Goal: Task Accomplishment & Management: Manage account settings

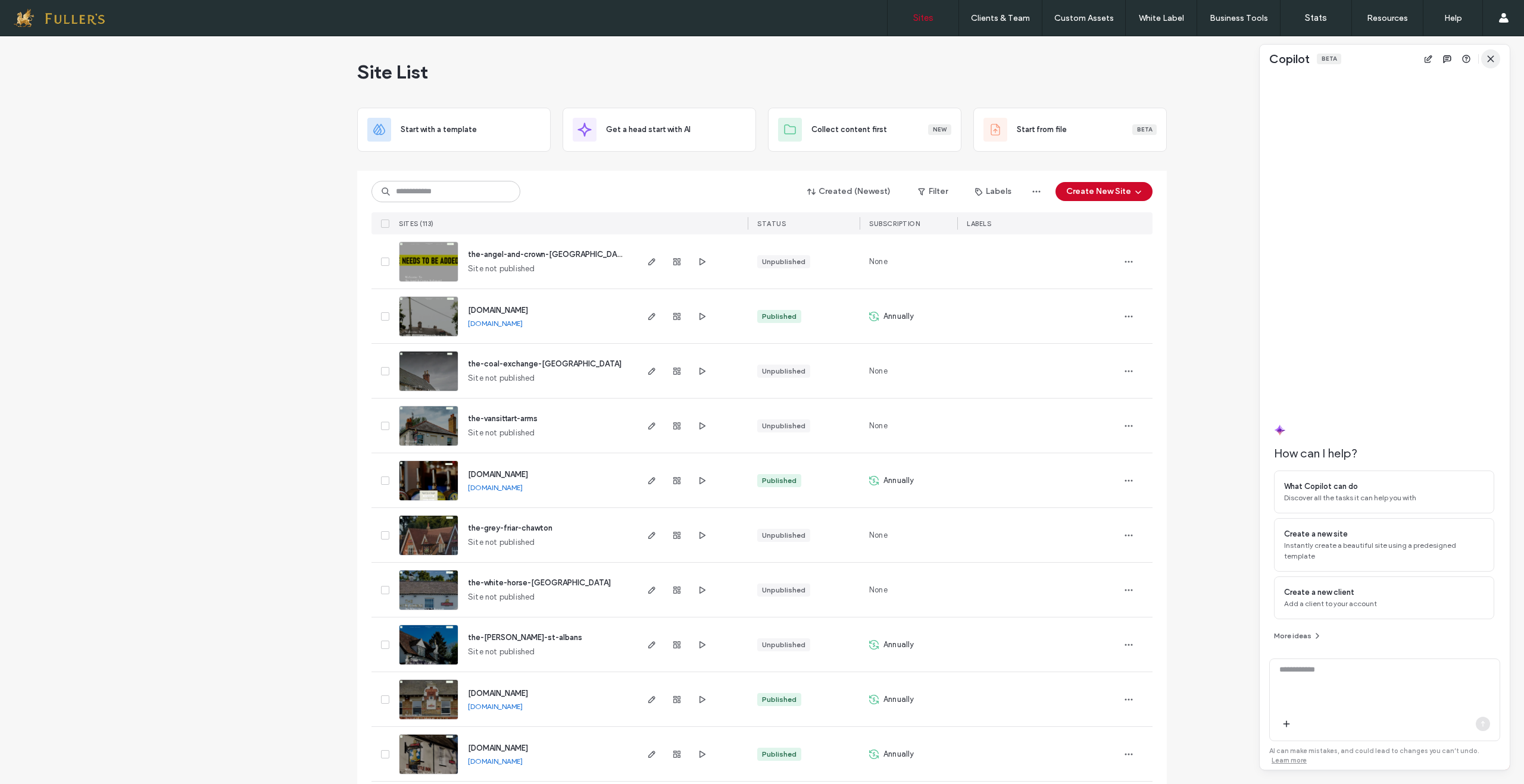
click at [1490, 60] on use "button" at bounding box center [1490, 58] width 5 height 5
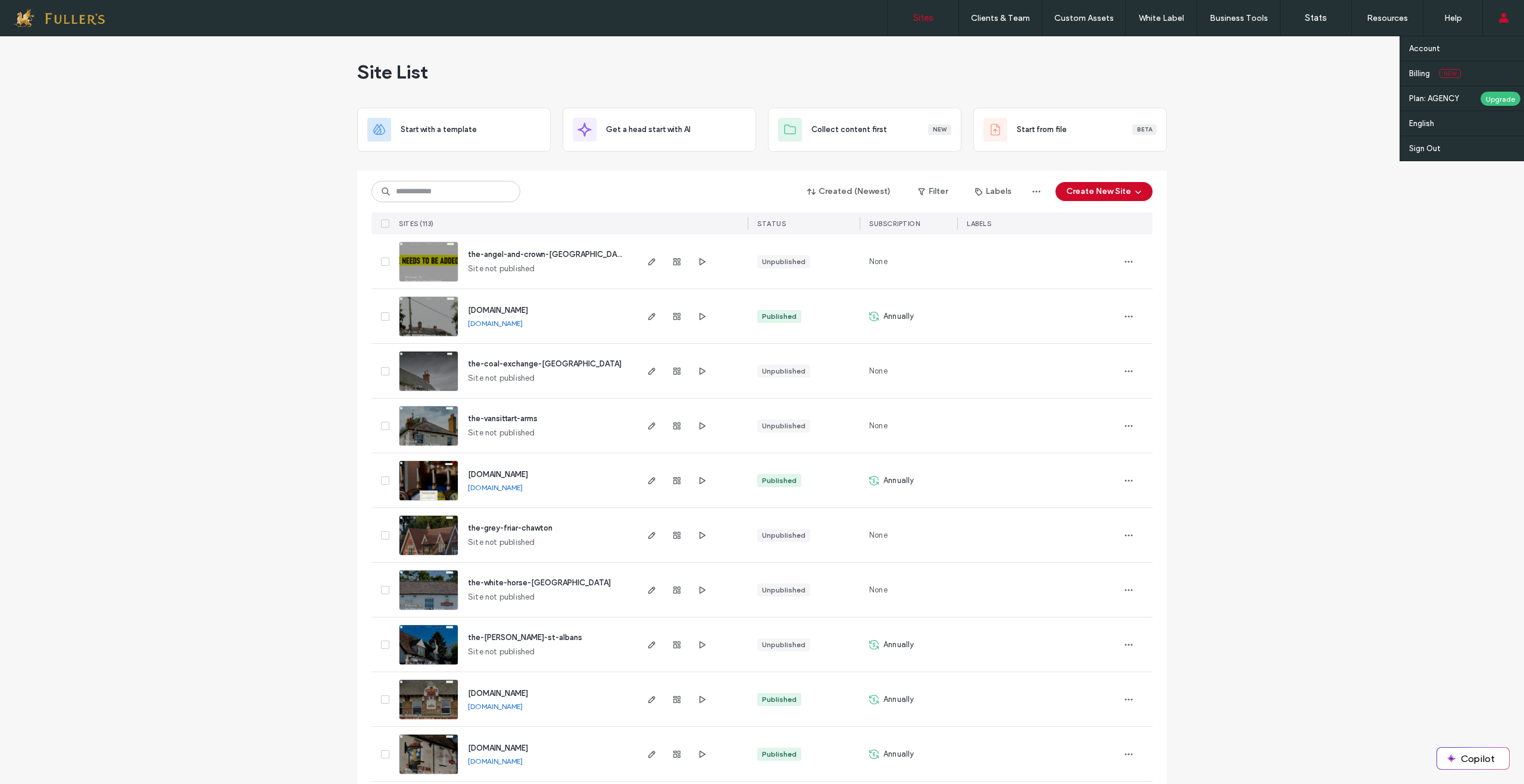
click at [1509, 19] on div "Account Billing New Plan: AGENCY Upgrade English Español (España) Português Fra…" at bounding box center [1503, 18] width 42 height 35
click at [1419, 74] on label "Billing" at bounding box center [1420, 73] width 21 height 9
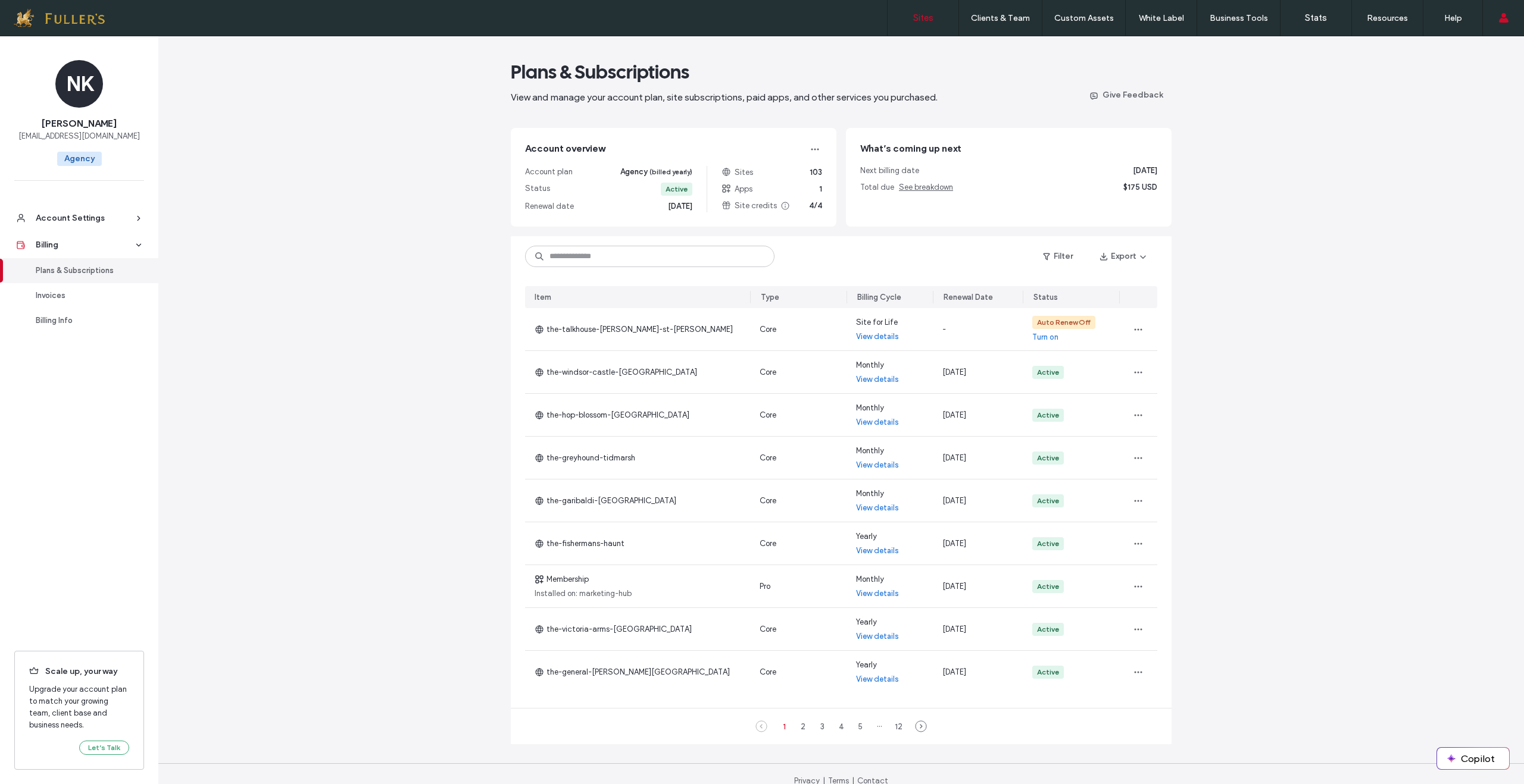
click at [919, 19] on label "Sites" at bounding box center [923, 18] width 20 height 11
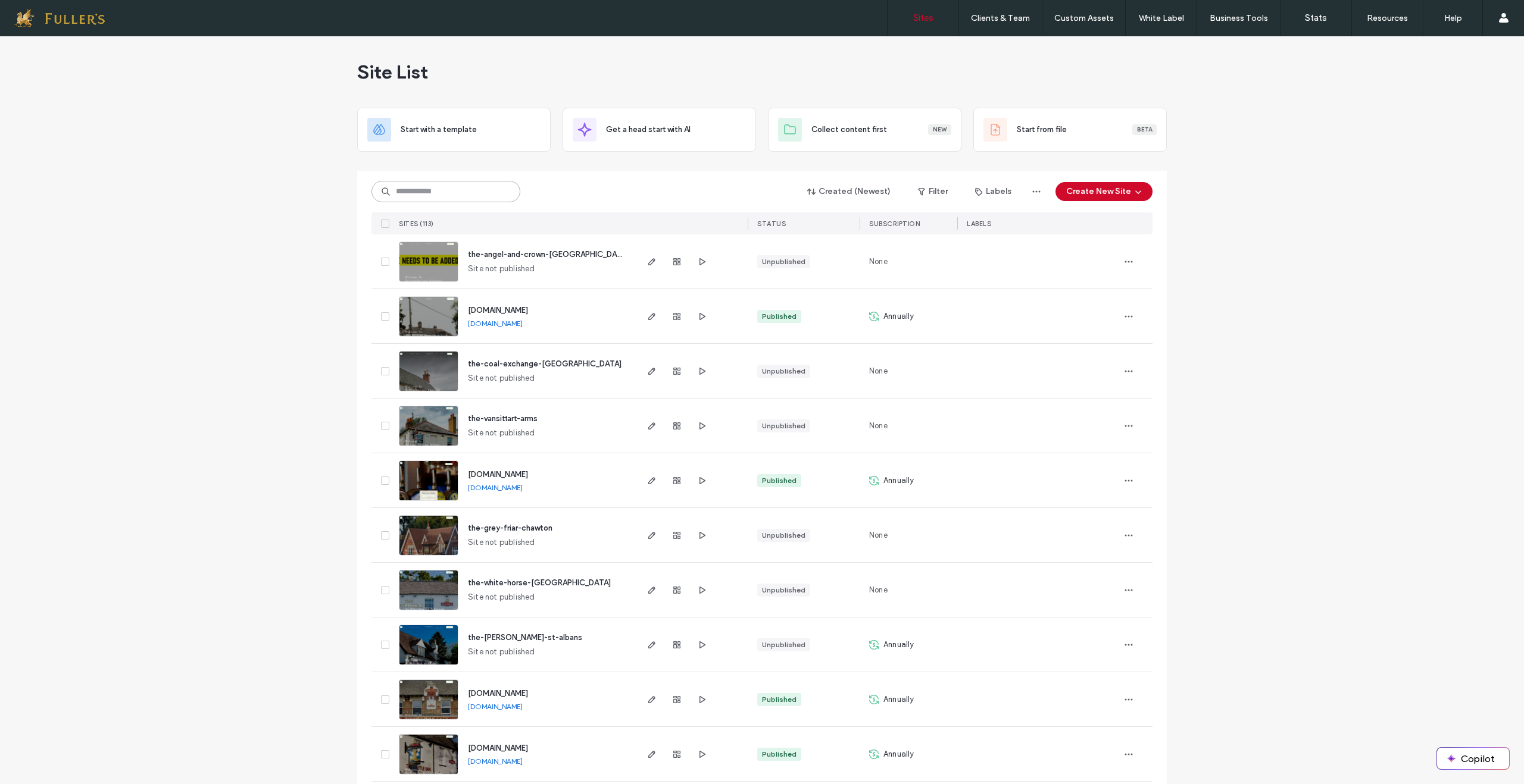
click at [425, 186] on input at bounding box center [446, 192] width 149 height 21
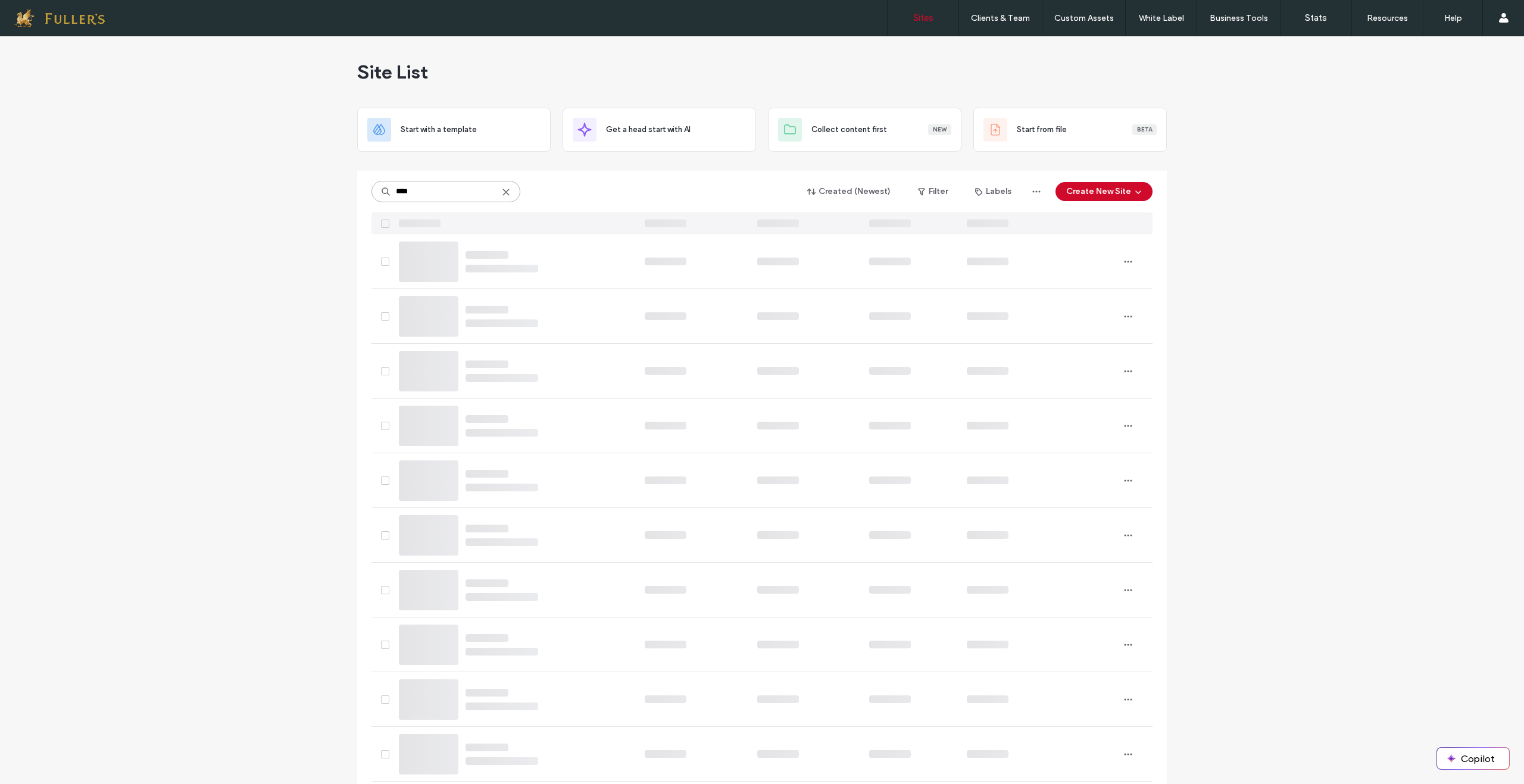
type input "****"
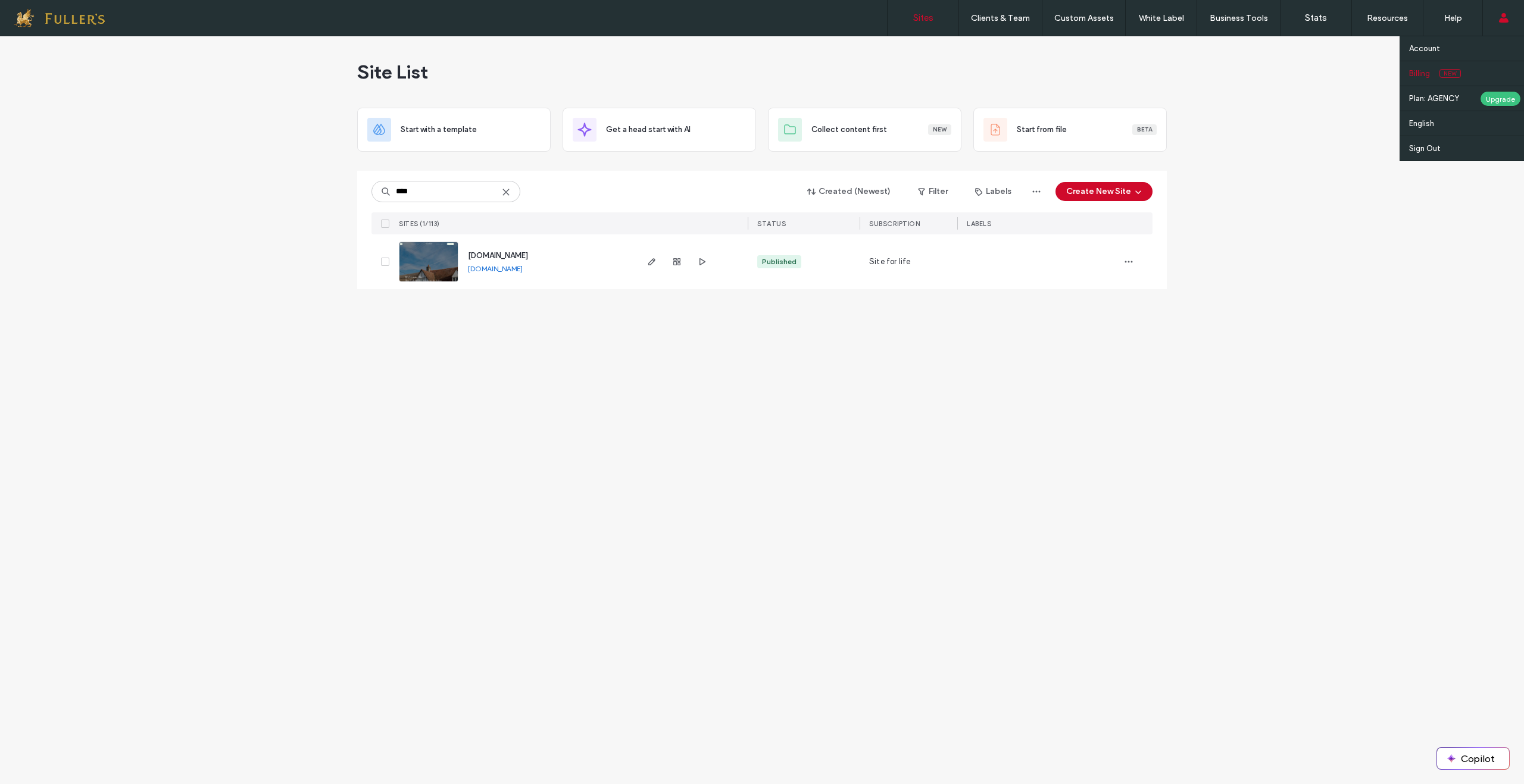
click at [1415, 72] on label "Billing" at bounding box center [1420, 73] width 21 height 9
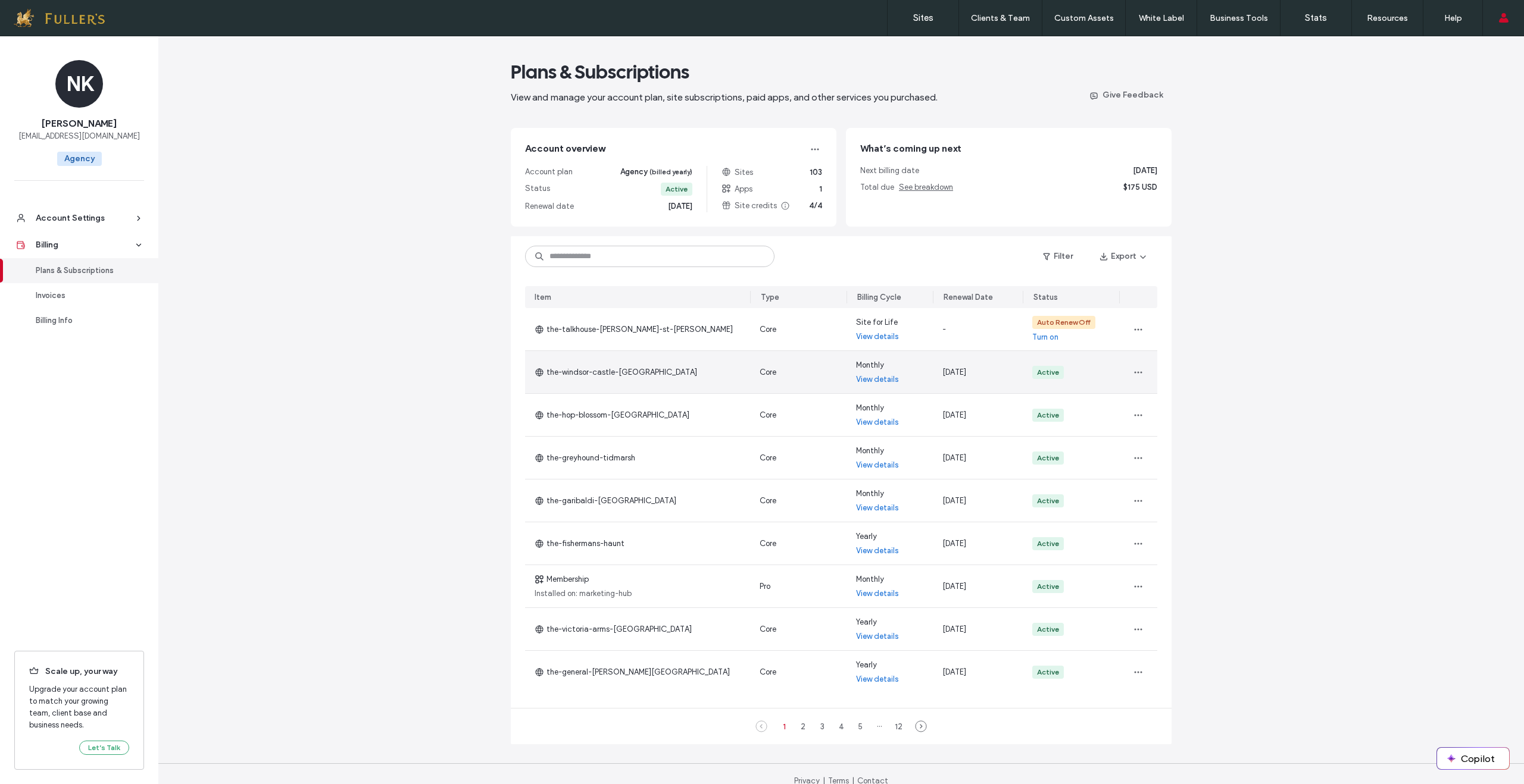
scroll to position [1, 0]
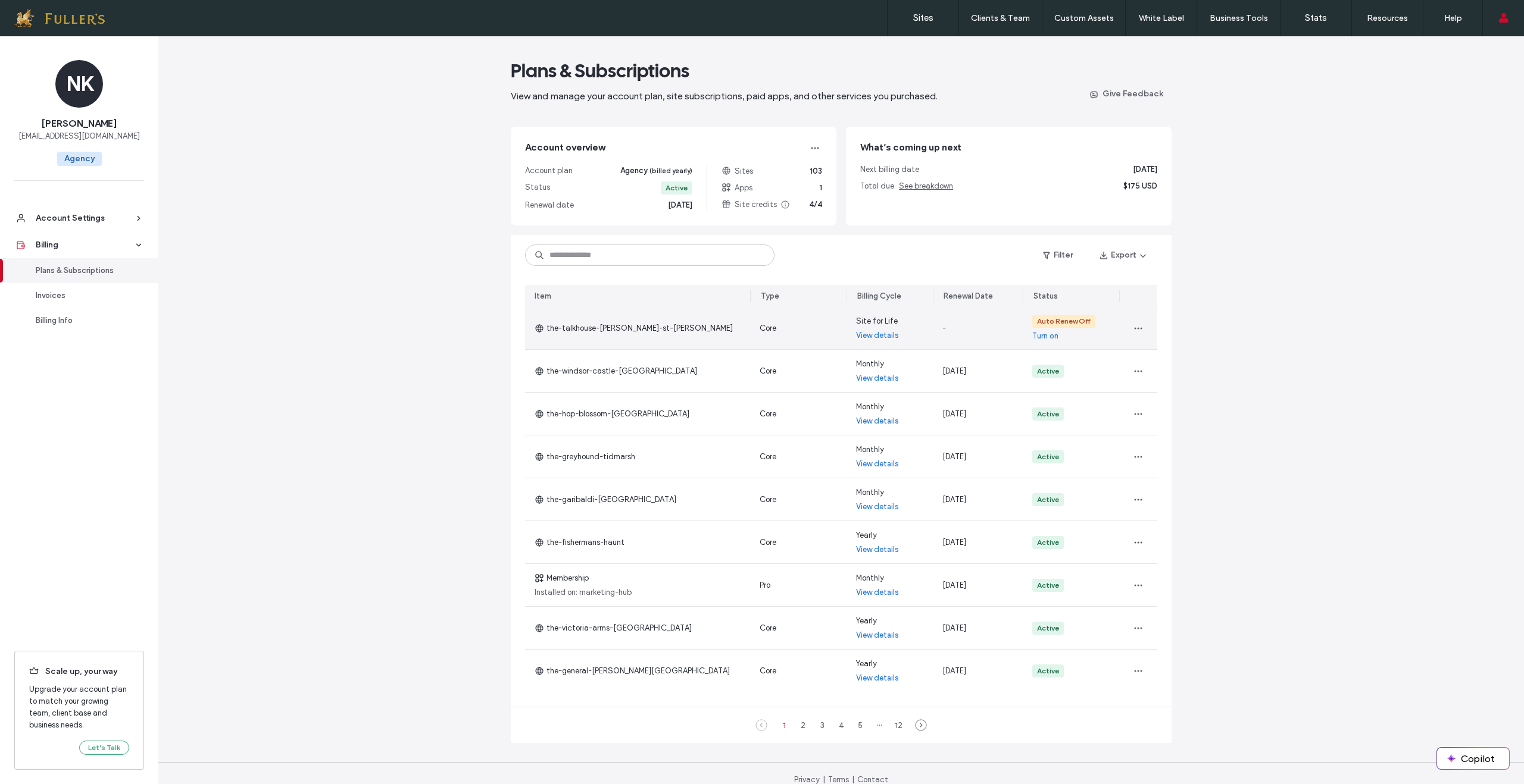
click at [1041, 336] on link "Turn on" at bounding box center [1046, 336] width 27 height 11
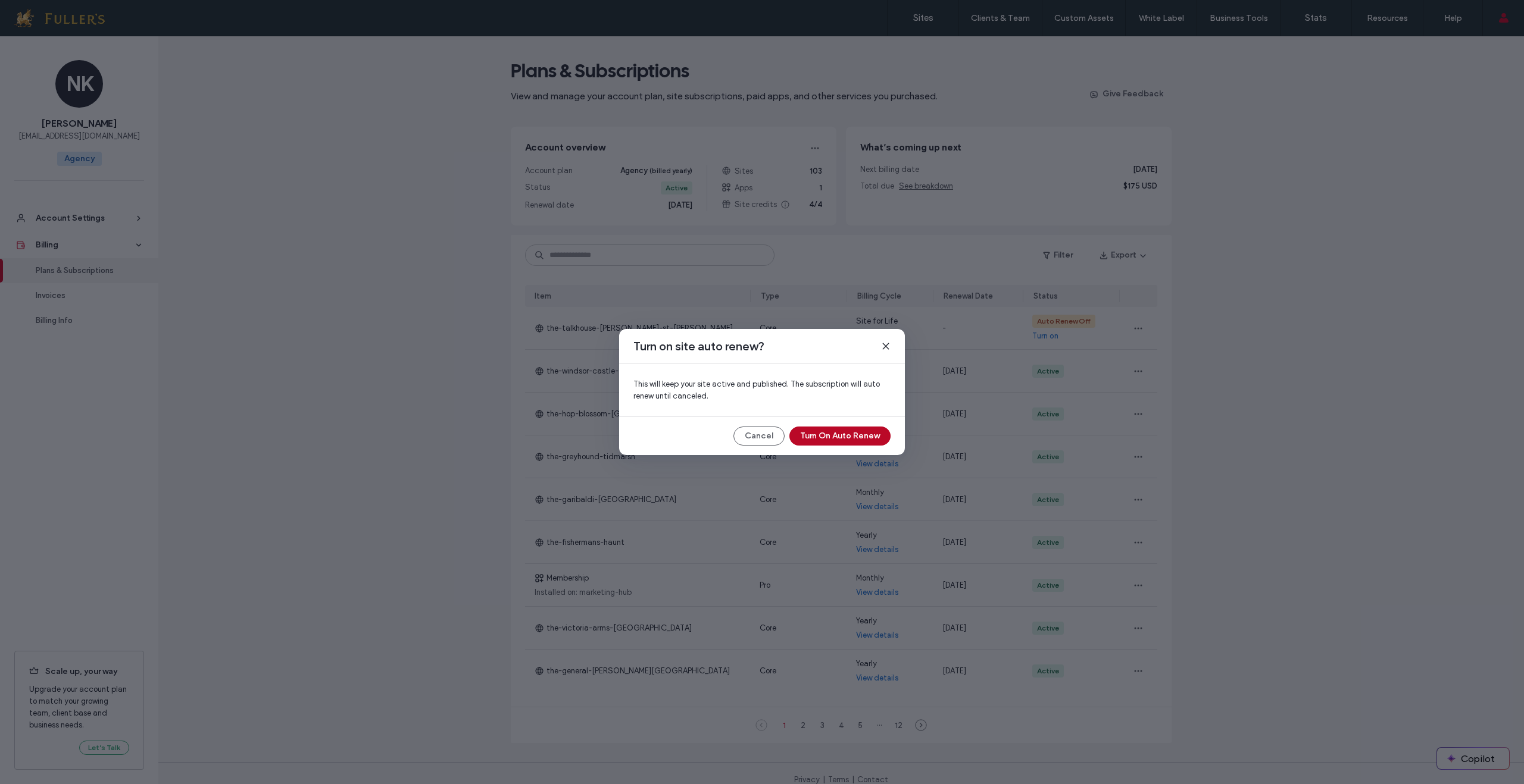
click at [844, 436] on button "Turn On Auto Renew" at bounding box center [840, 437] width 101 height 19
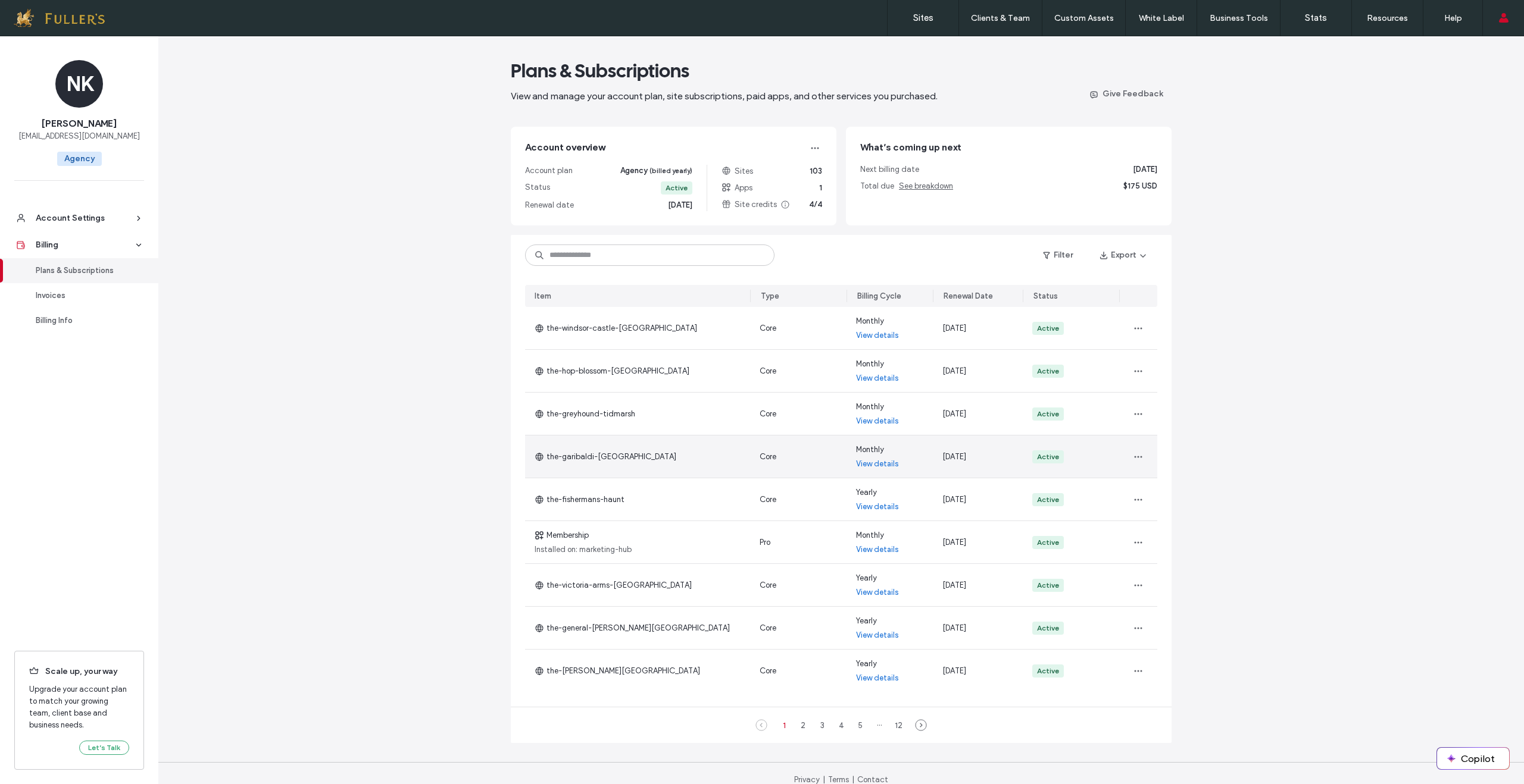
scroll to position [0, 0]
click at [924, 19] on label "Sites" at bounding box center [923, 18] width 20 height 11
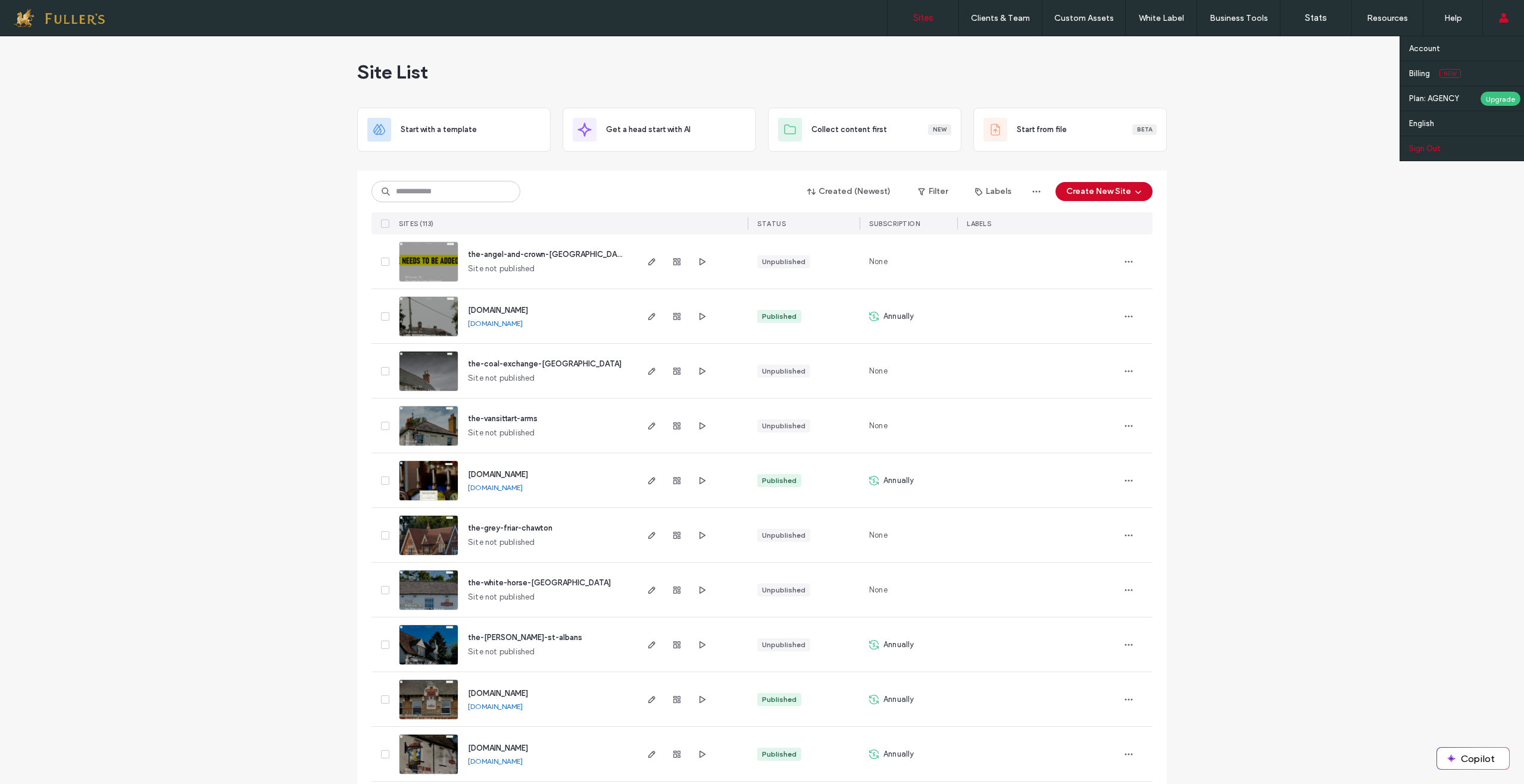
click at [1436, 153] on link "Sign Out" at bounding box center [1467, 148] width 115 height 25
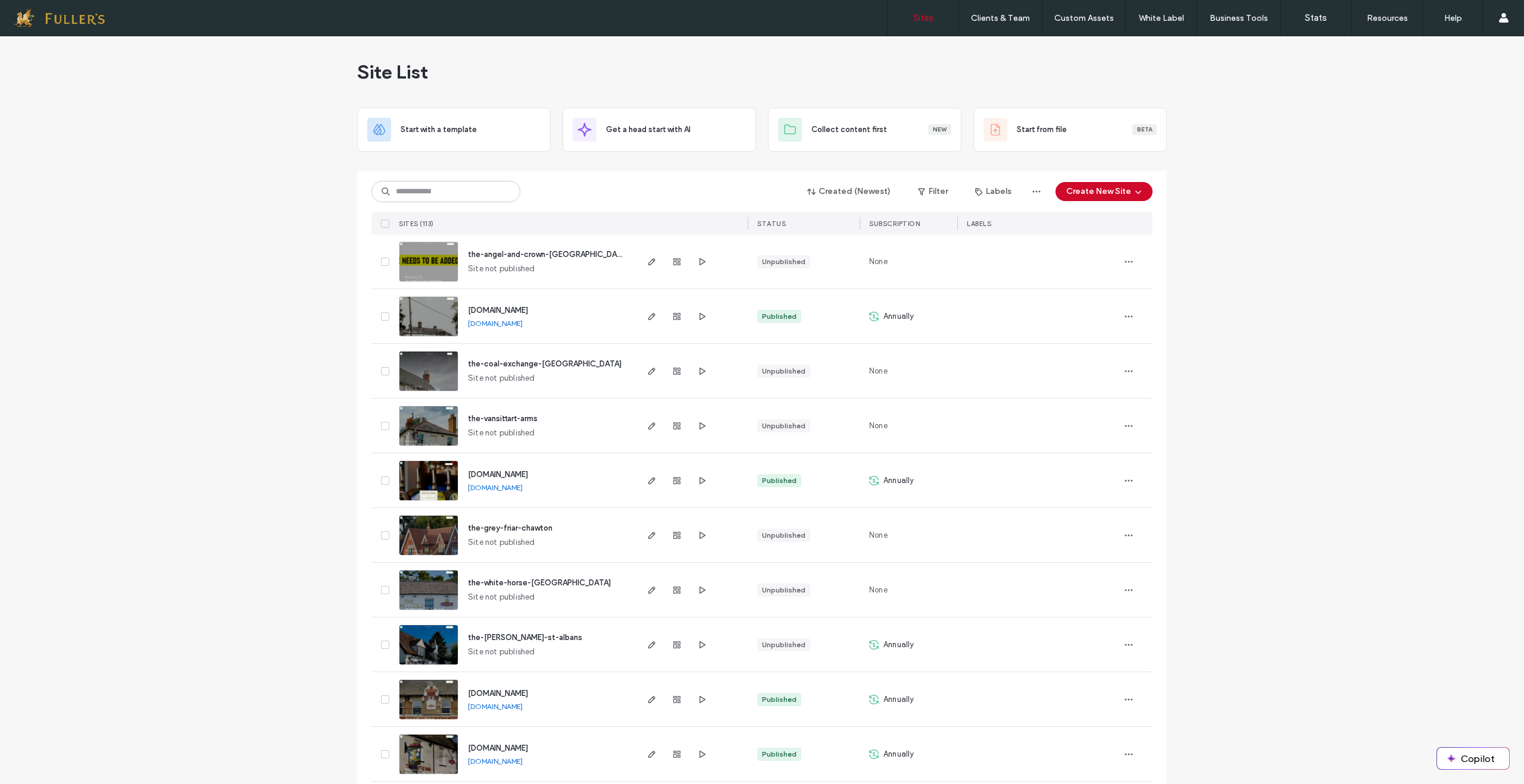
click at [522, 491] on link "[DOMAIN_NAME]" at bounding box center [495, 488] width 55 height 9
click at [672, 482] on icon "button" at bounding box center [676, 481] width 10 height 10
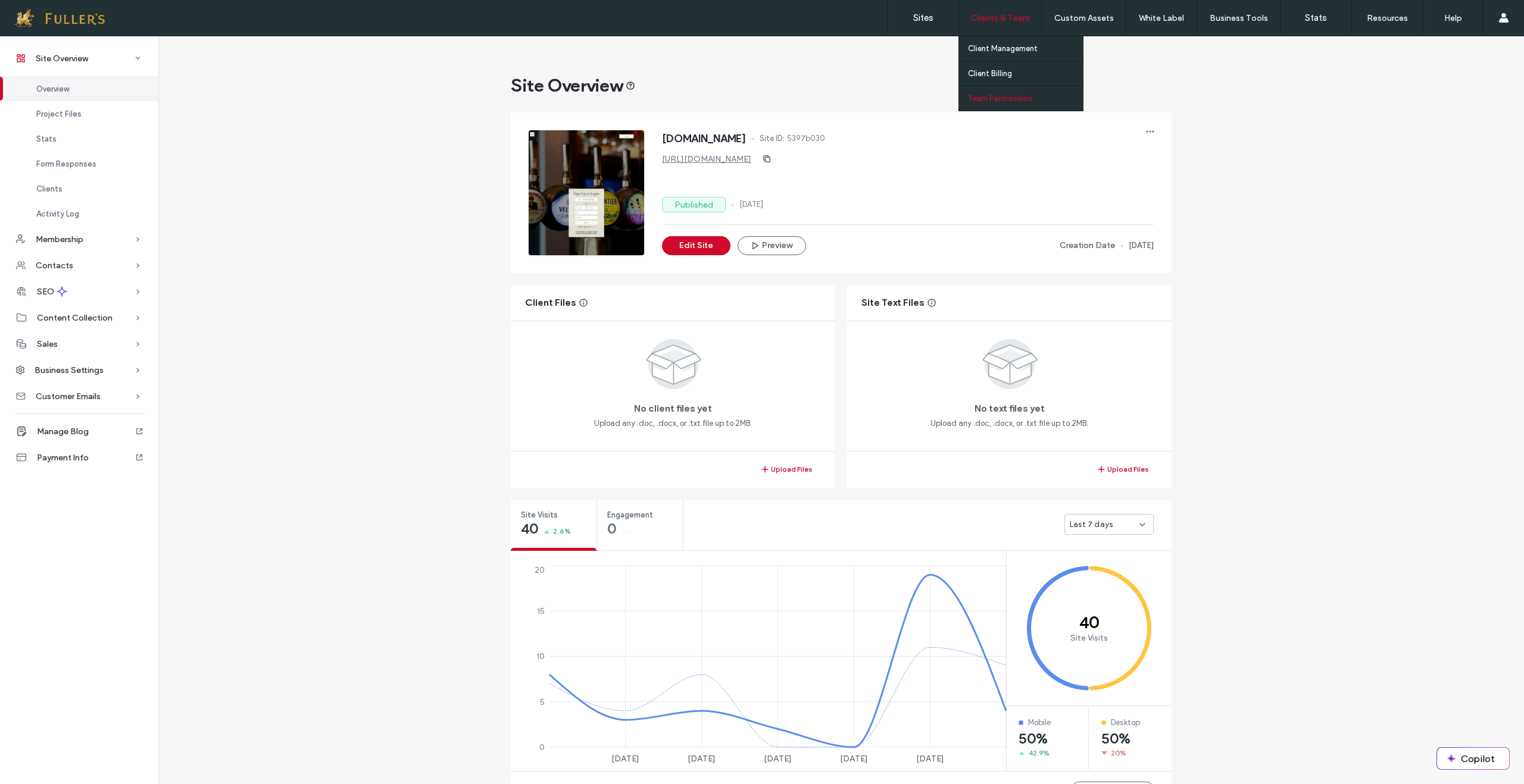
click at [993, 99] on label "Team Permissions" at bounding box center [1000, 98] width 65 height 9
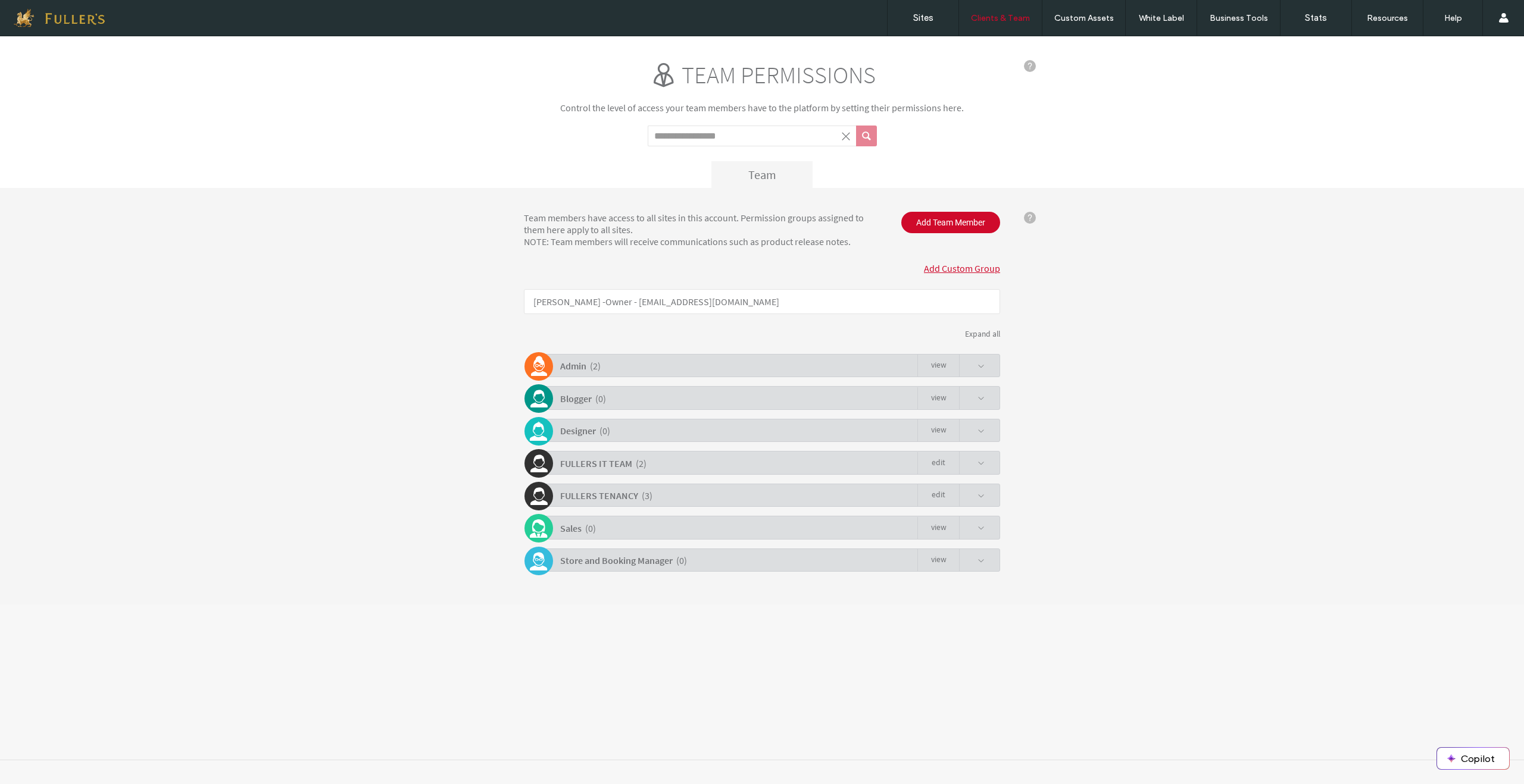
click at [605, 464] on b "FULLERS IT TEAM" at bounding box center [596, 463] width 72 height 11
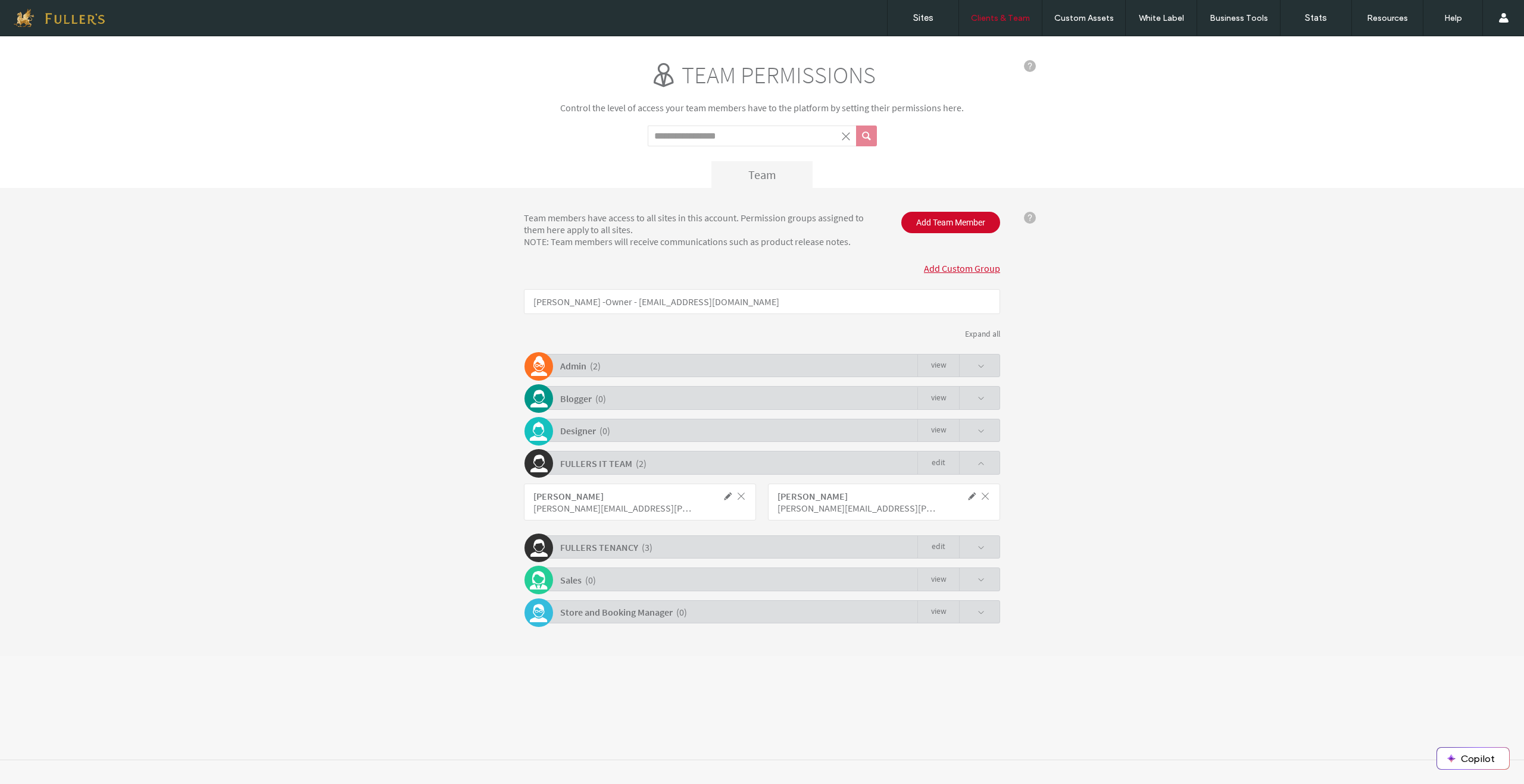
click at [632, 548] on b "FULLERS TENANCY" at bounding box center [599, 547] width 78 height 11
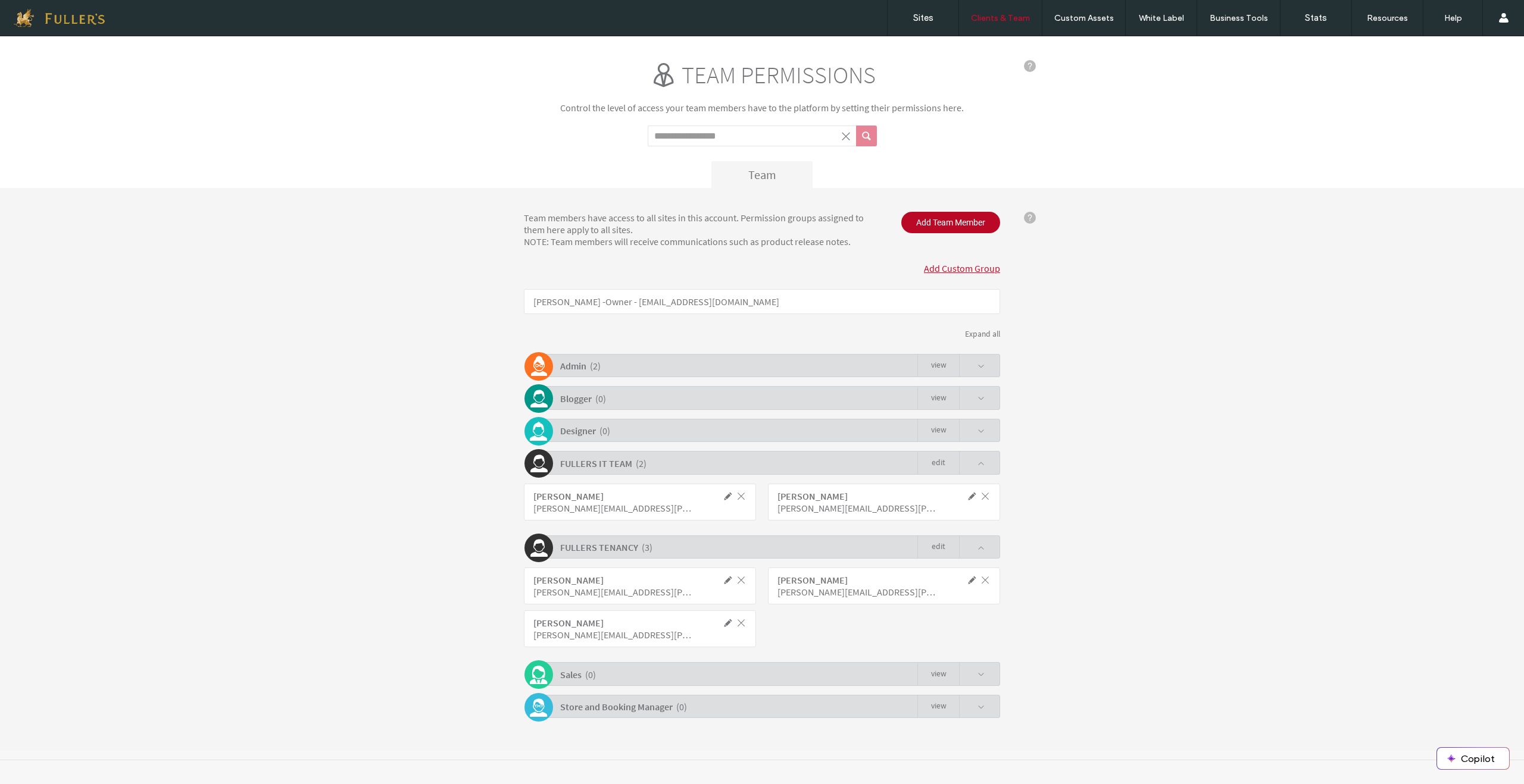
click at [954, 223] on span "Add Team Member" at bounding box center [950, 223] width 99 height 21
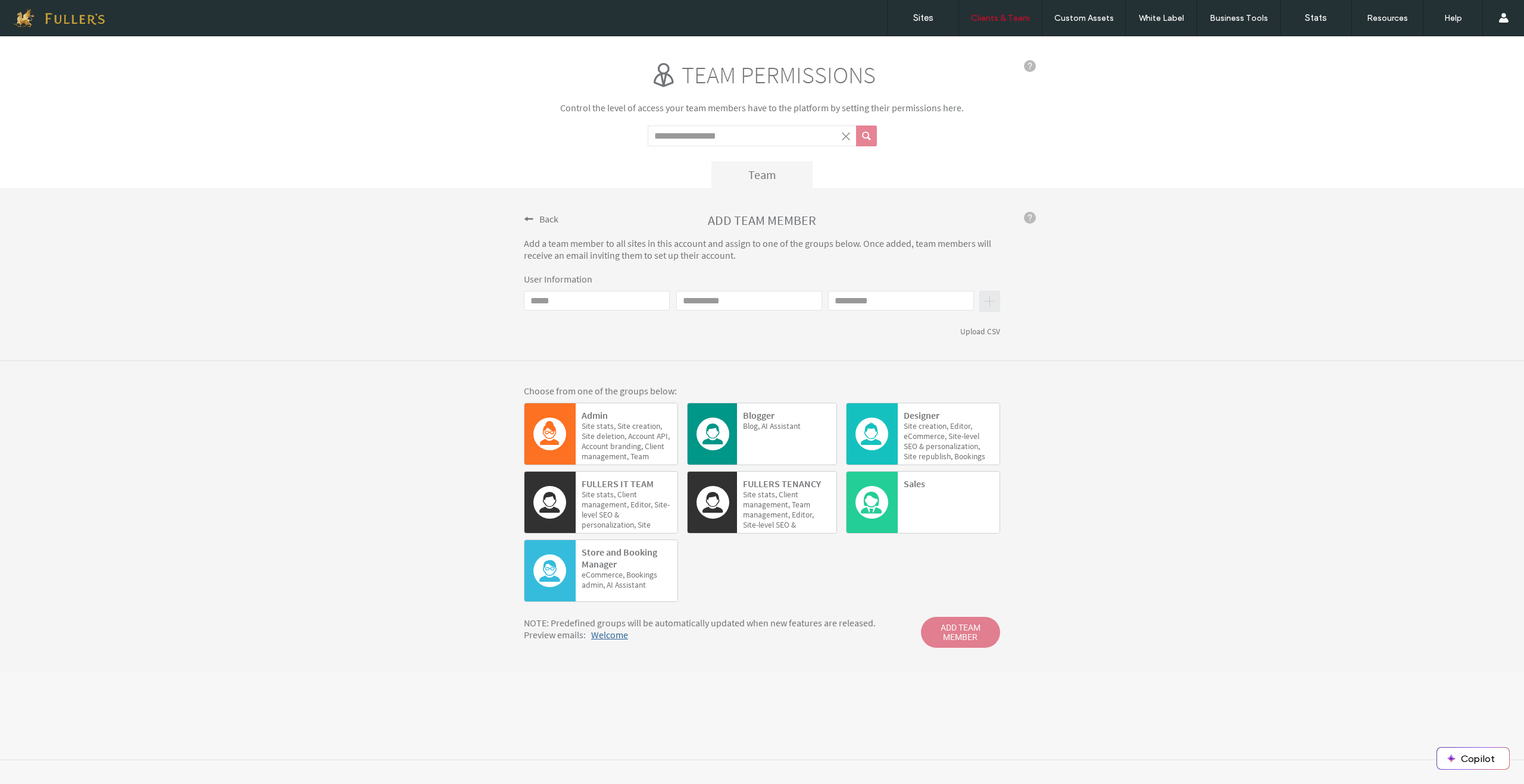
click at [610, 300] on input "Email" at bounding box center [597, 301] width 146 height 19
type input "*"
type input "**********"
click at [724, 305] on input "First name" at bounding box center [749, 301] width 146 height 19
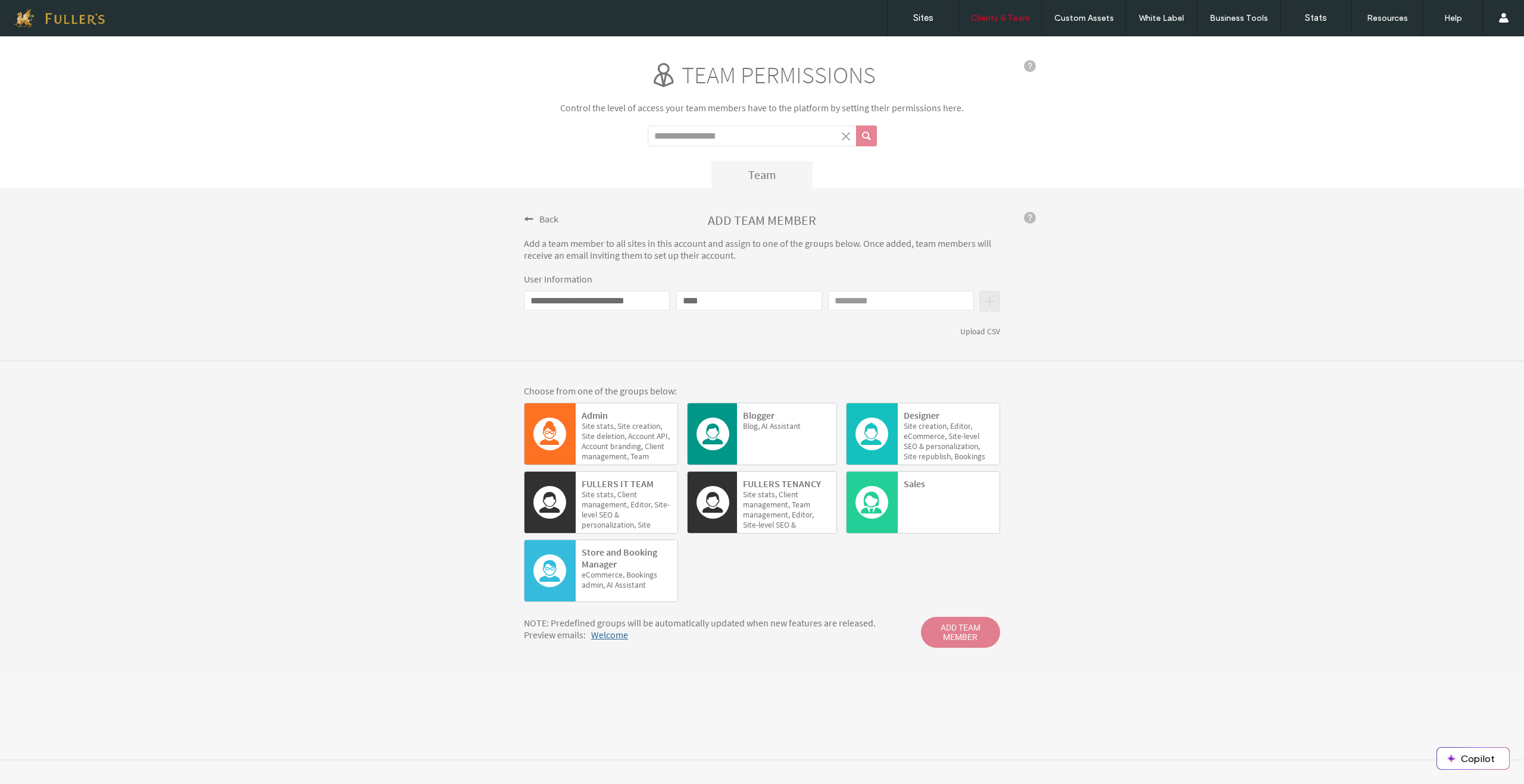
type input "****"
click at [858, 299] on input "Last name" at bounding box center [901, 301] width 146 height 19
type input "********"
click at [816, 324] on div "First name ****" at bounding box center [749, 308] width 146 height 35
click at [591, 493] on span "Site" at bounding box center [588, 494] width 13 height 10
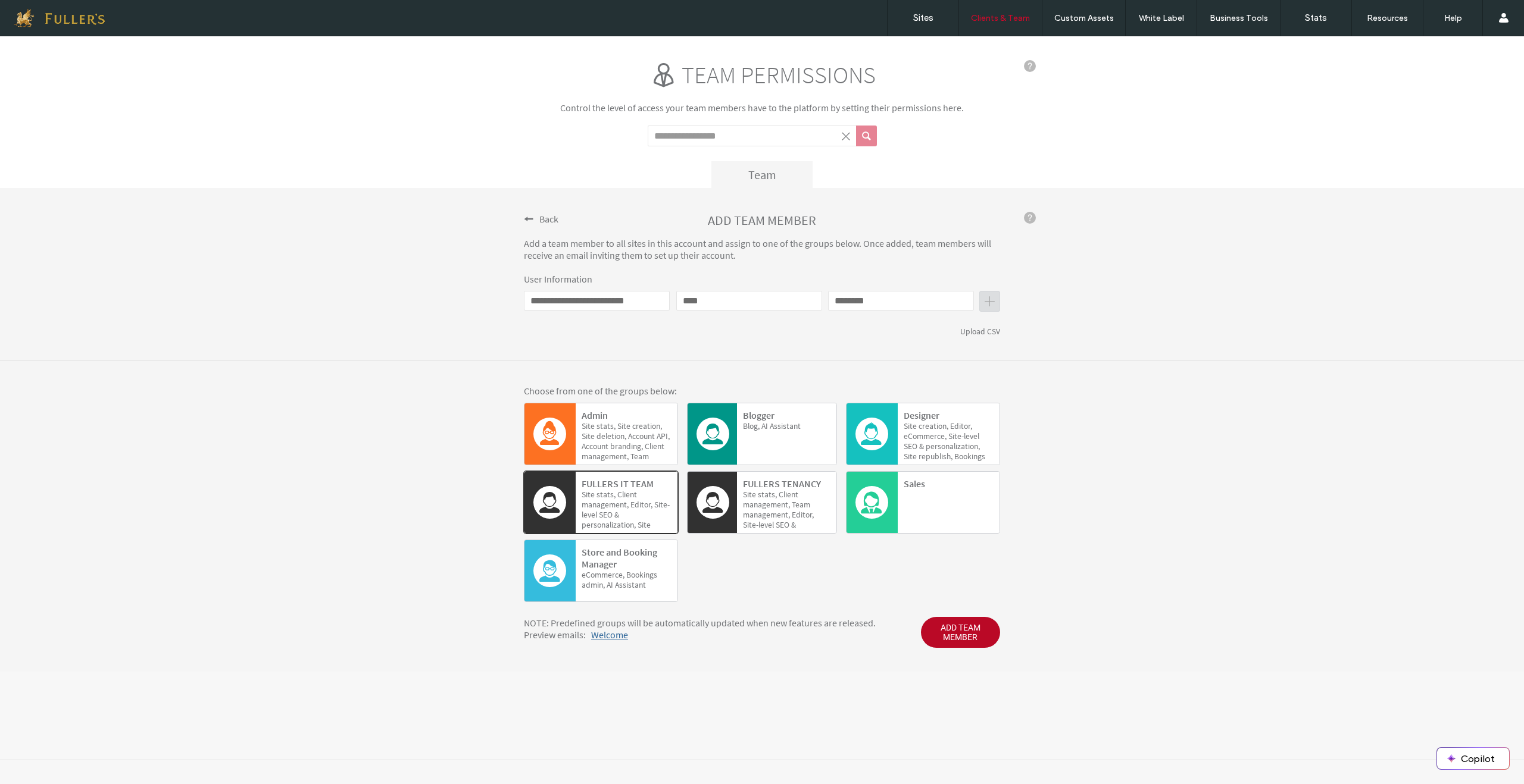
click at [961, 633] on span "ADD TEAM MEMBER" at bounding box center [961, 632] width 80 height 31
click at [768, 509] on span "management," at bounding box center [766, 505] width 47 height 10
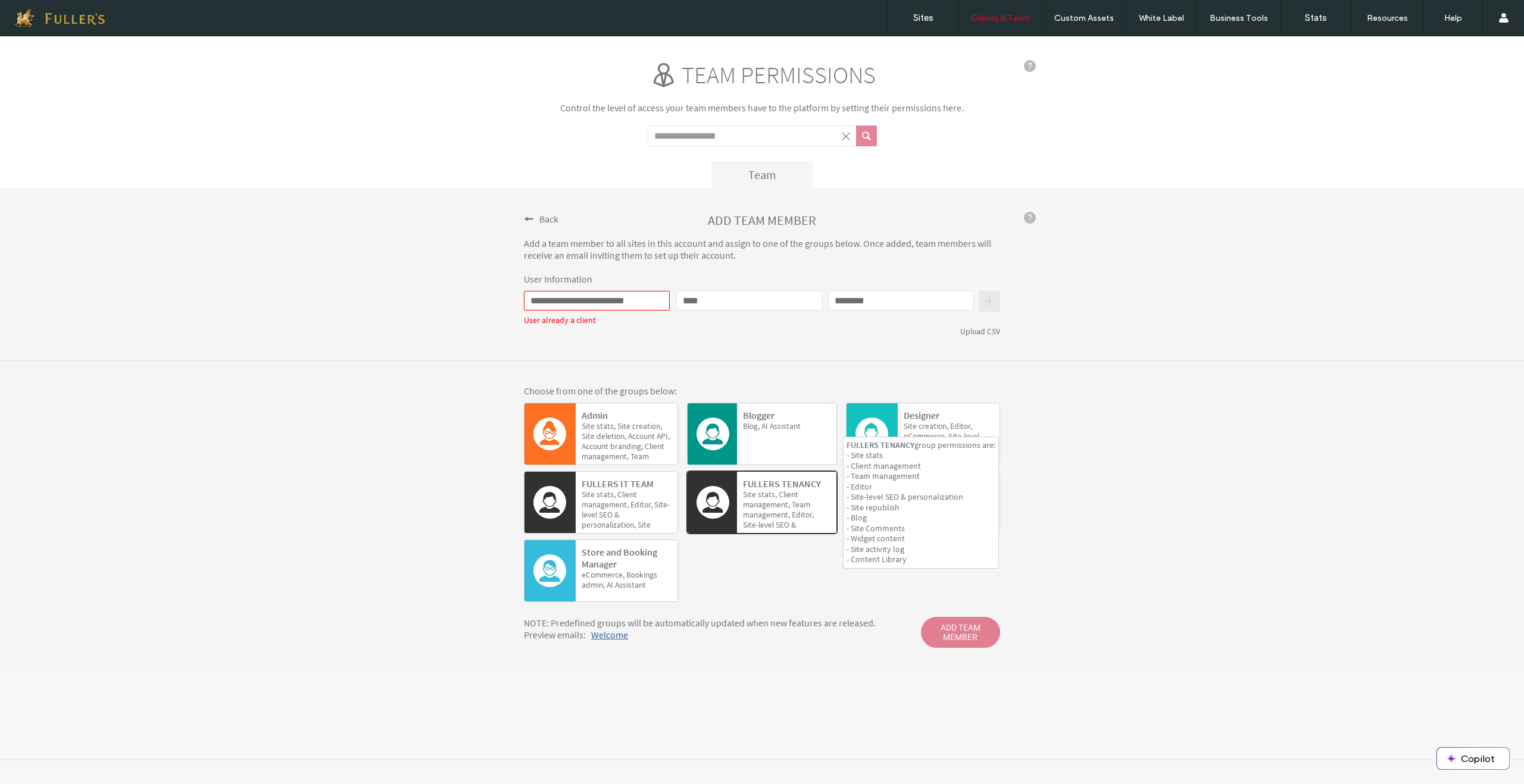
click at [784, 510] on span "management," at bounding box center [766, 514] width 47 height 10
click at [590, 495] on span "Site" at bounding box center [588, 494] width 13 height 10
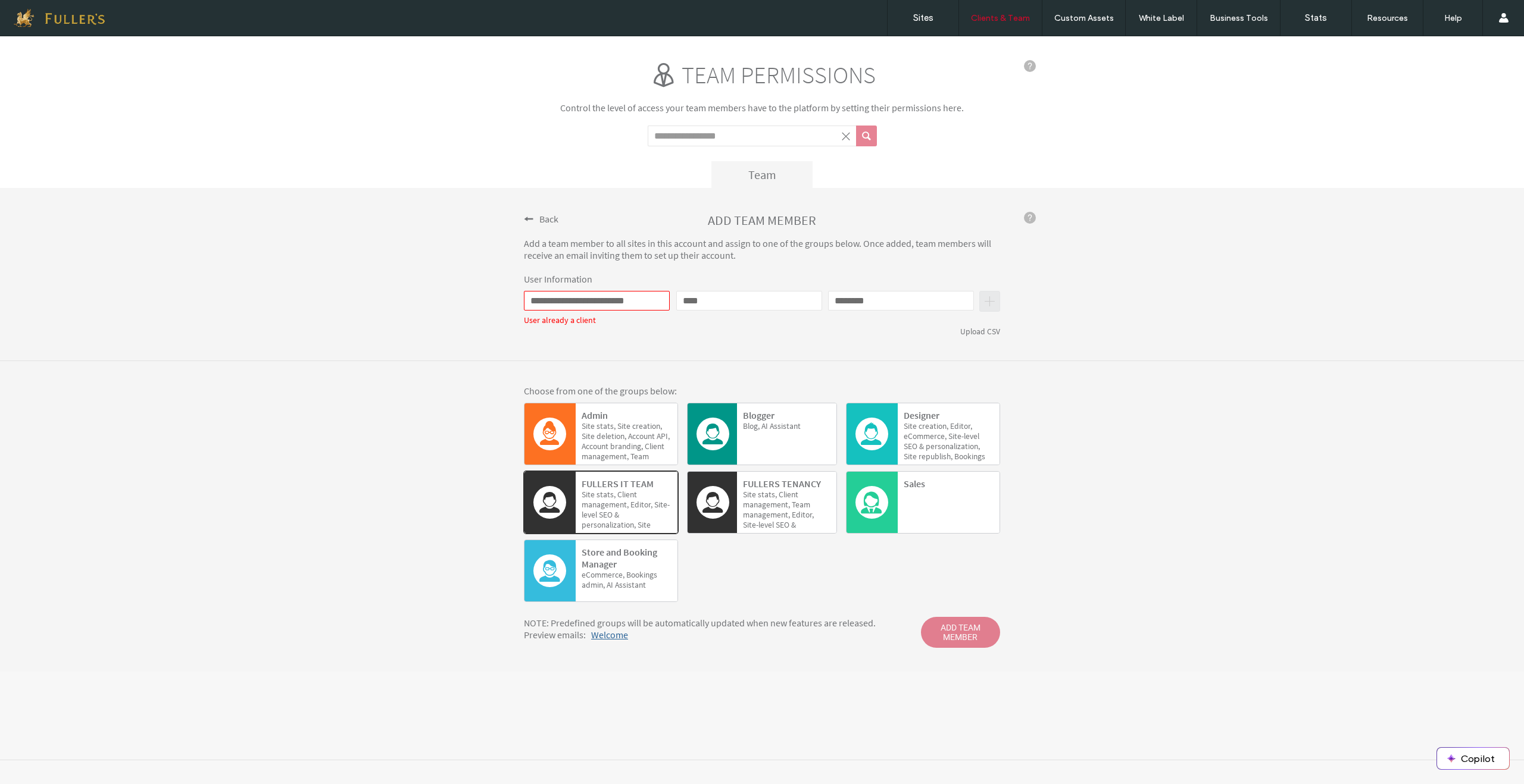
click at [608, 514] on span "SEO" at bounding box center [605, 514] width 13 height 10
click at [545, 218] on span "Back" at bounding box center [549, 218] width 19 height 11
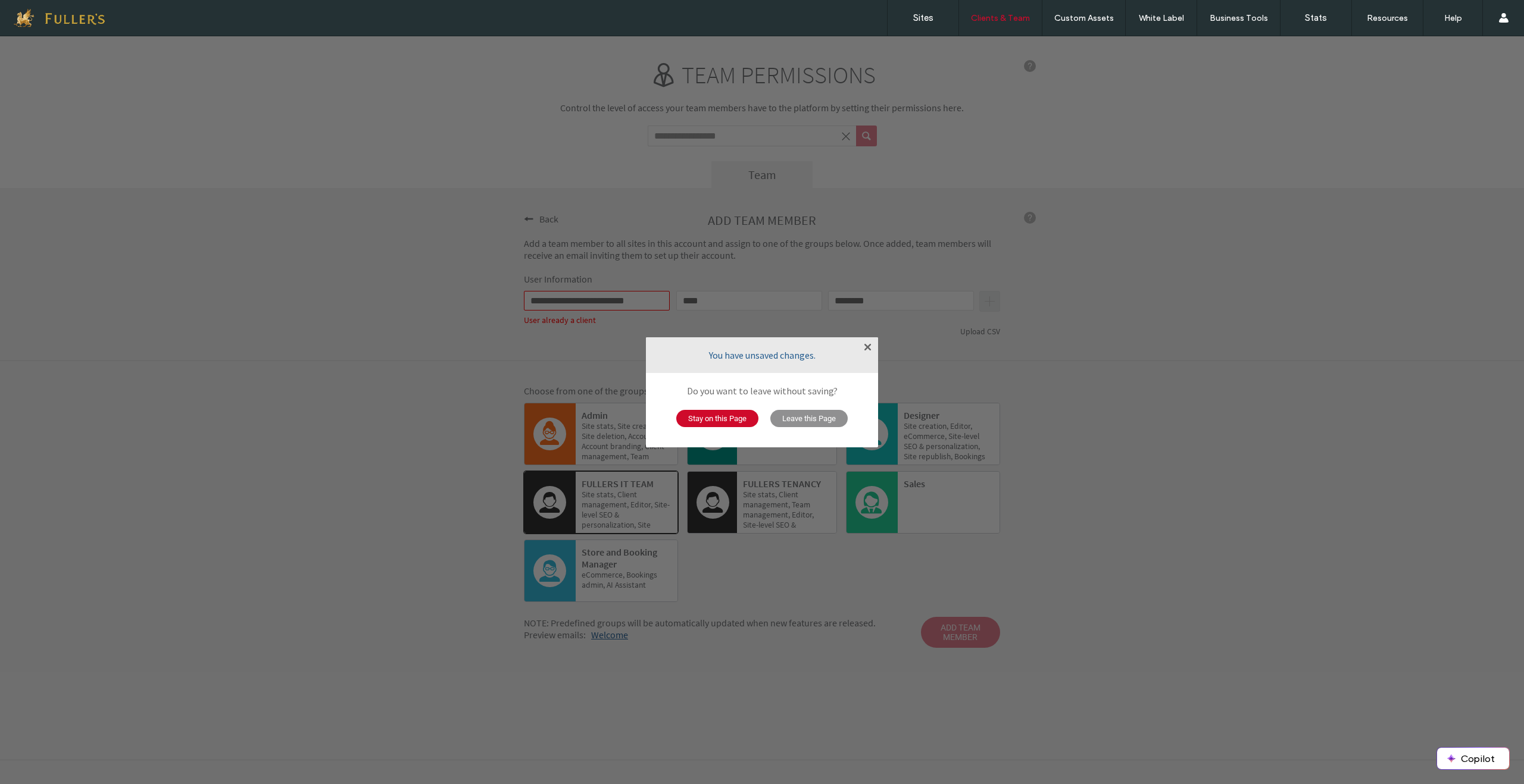
click at [816, 419] on span "Leave this Page" at bounding box center [809, 419] width 78 height 18
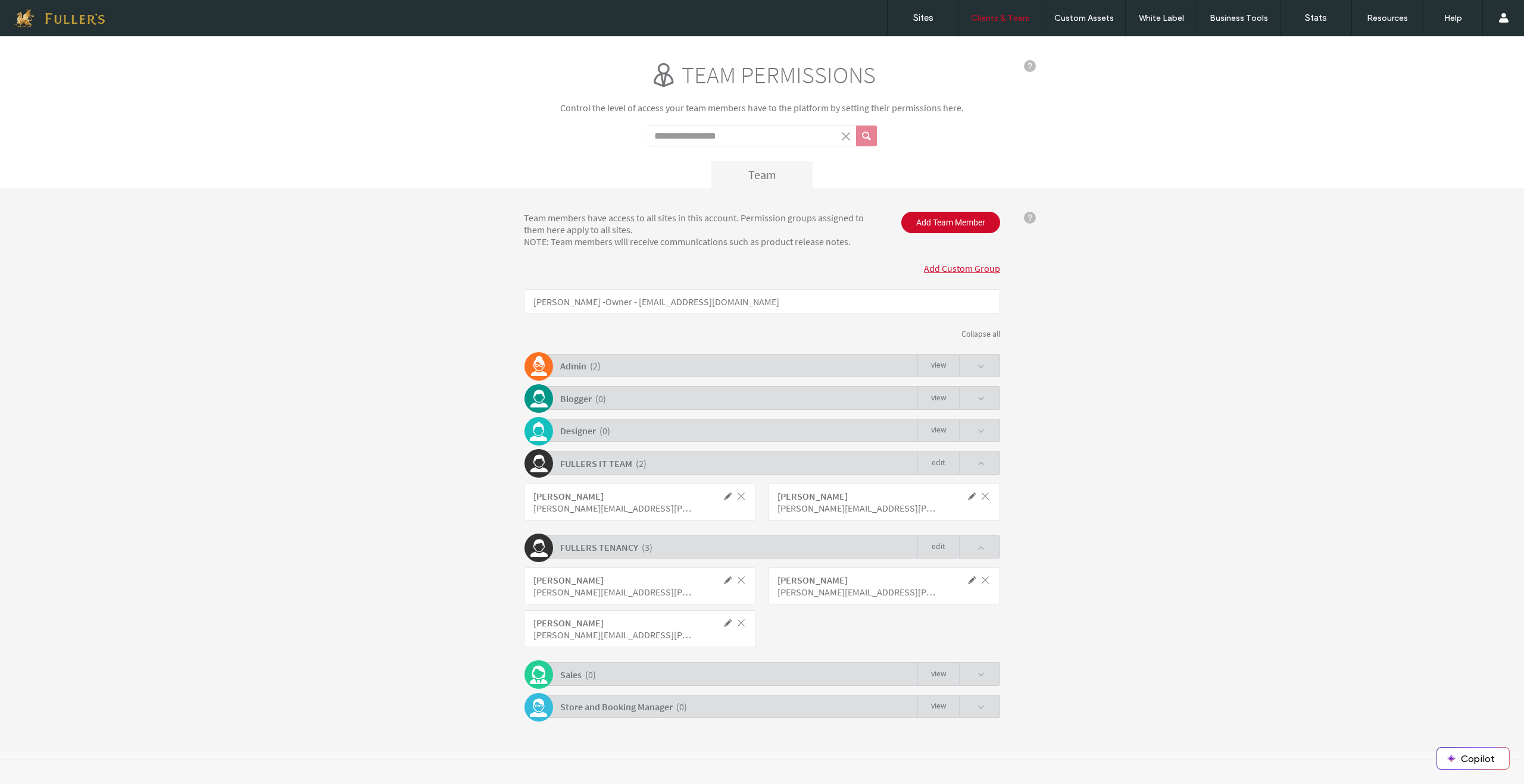
click at [590, 369] on div "Admin ( 2 )" at bounding box center [581, 366] width 41 height 22
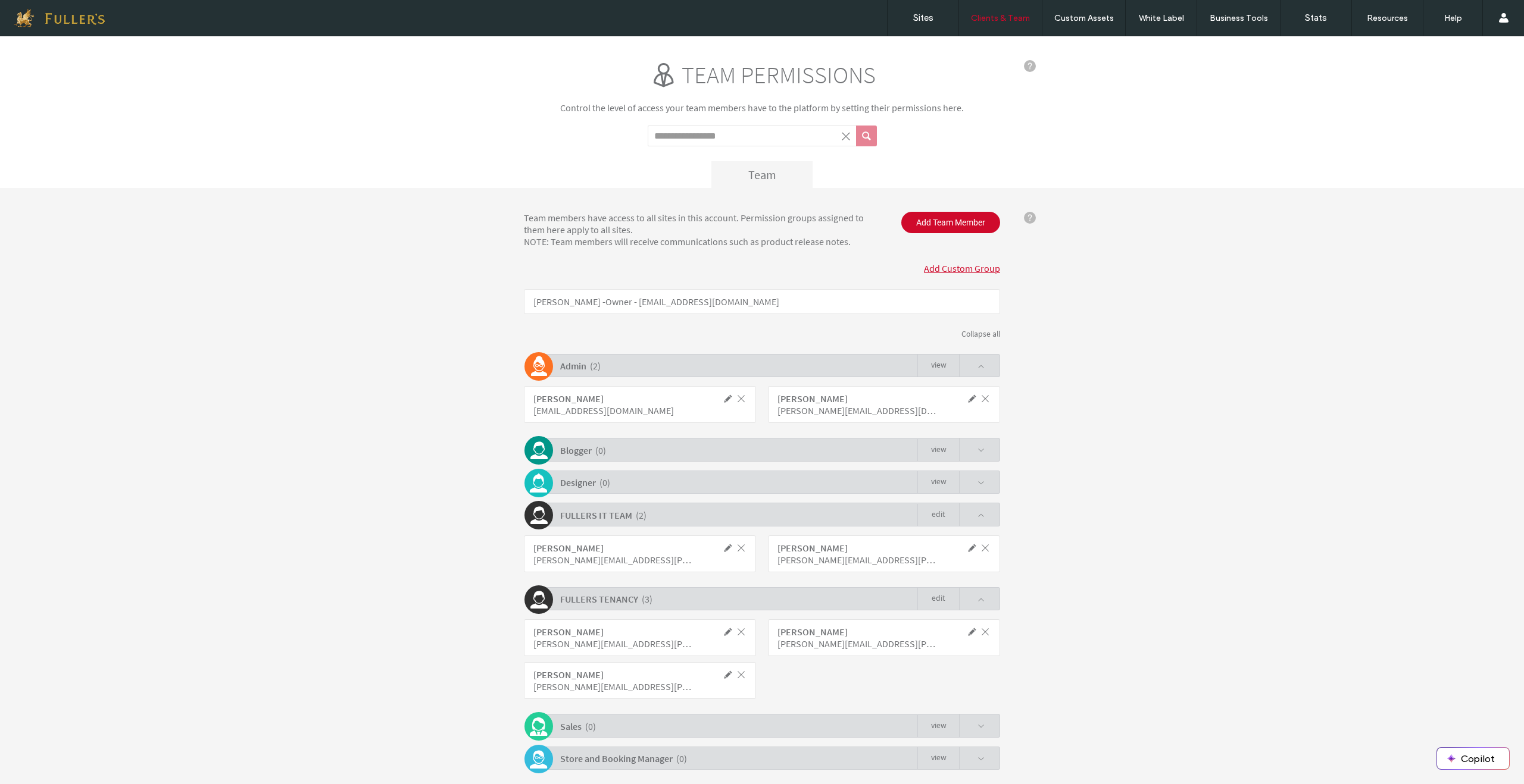
scroll to position [42, 0]
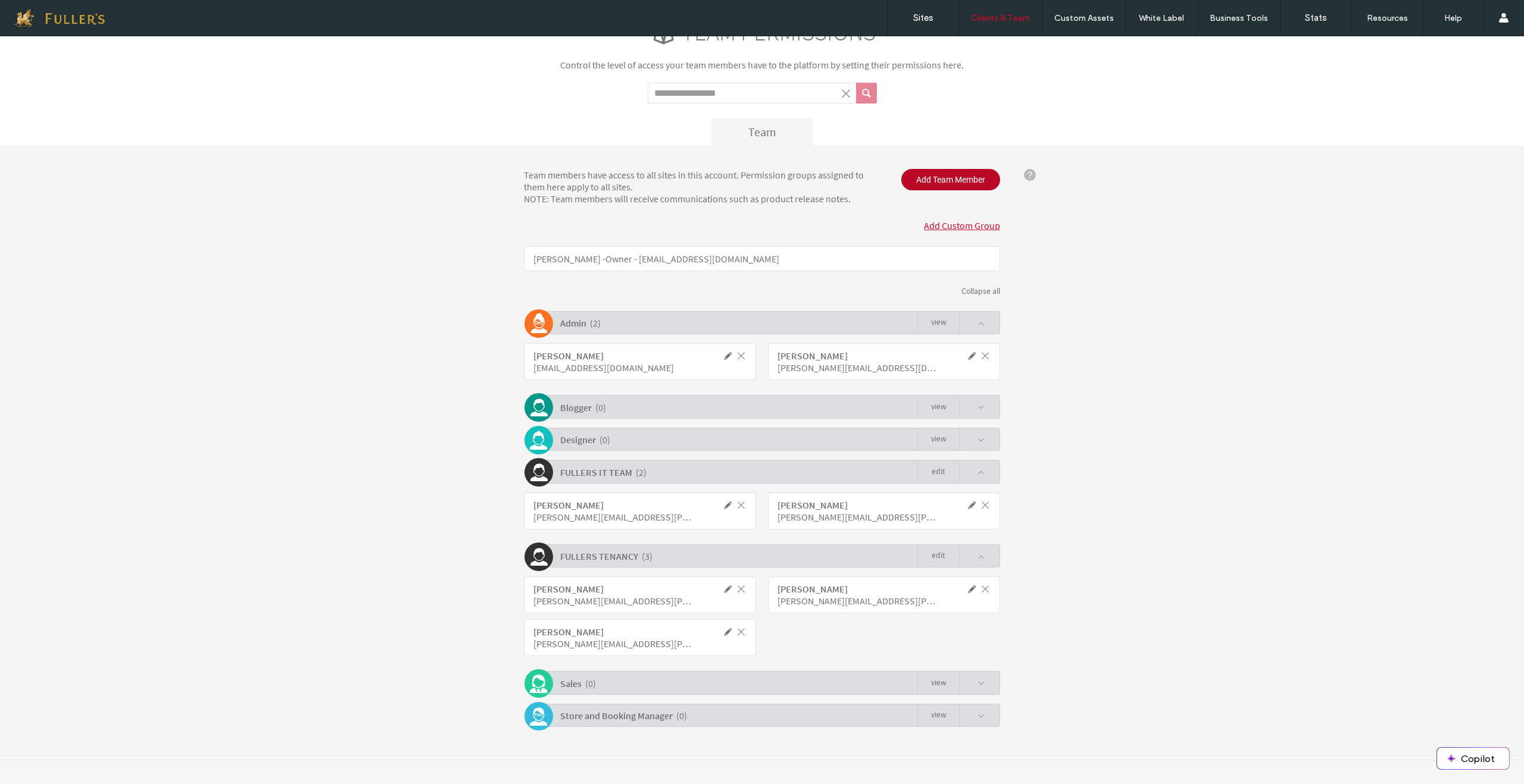
click at [941, 179] on span "Add Team Member" at bounding box center [950, 179] width 99 height 21
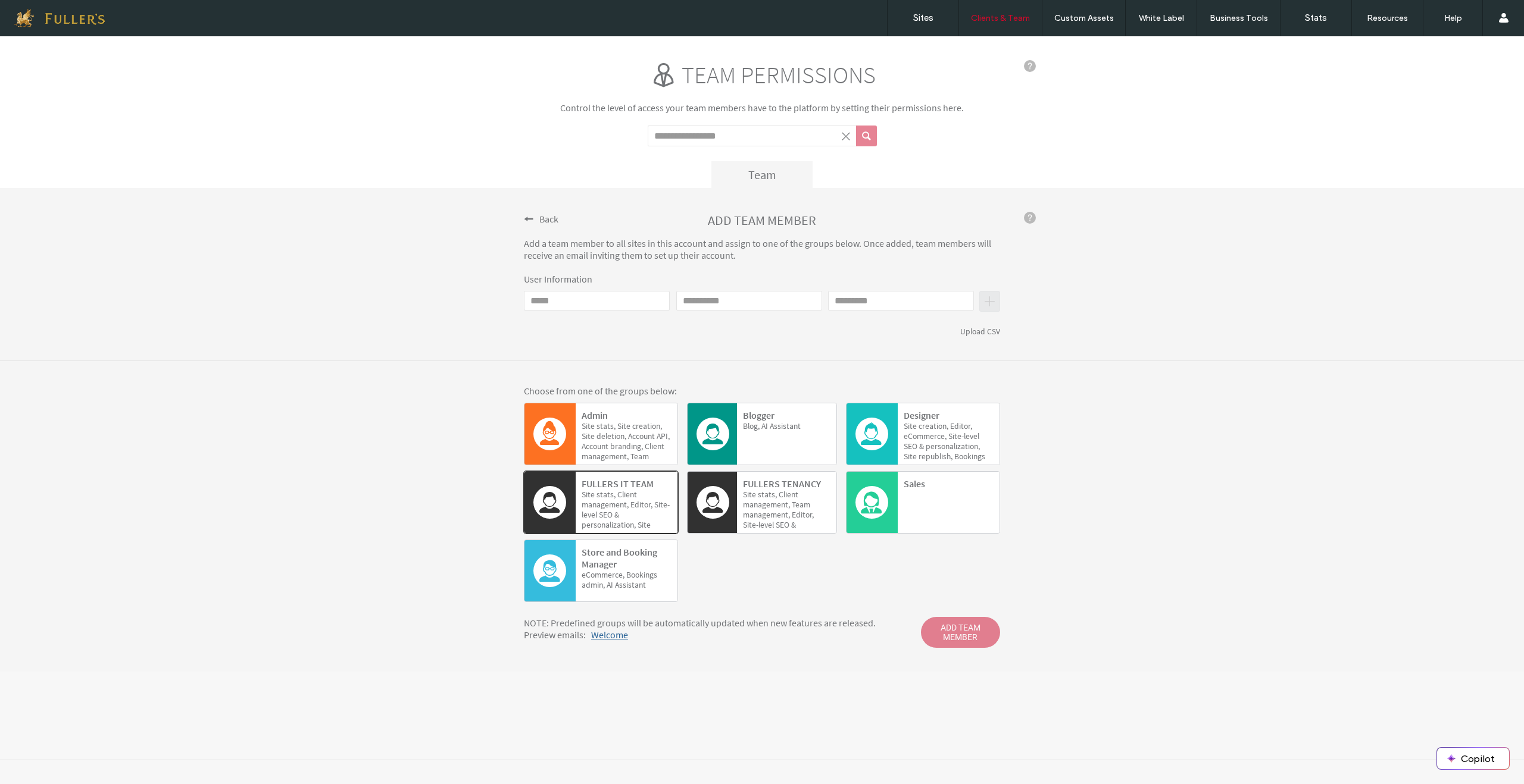
scroll to position [0, 0]
click at [621, 297] on input "Email" at bounding box center [597, 301] width 146 height 19
type input "**********"
click at [764, 301] on input "First name" at bounding box center [749, 301] width 146 height 19
click at [924, 21] on label "Sites" at bounding box center [923, 18] width 20 height 11
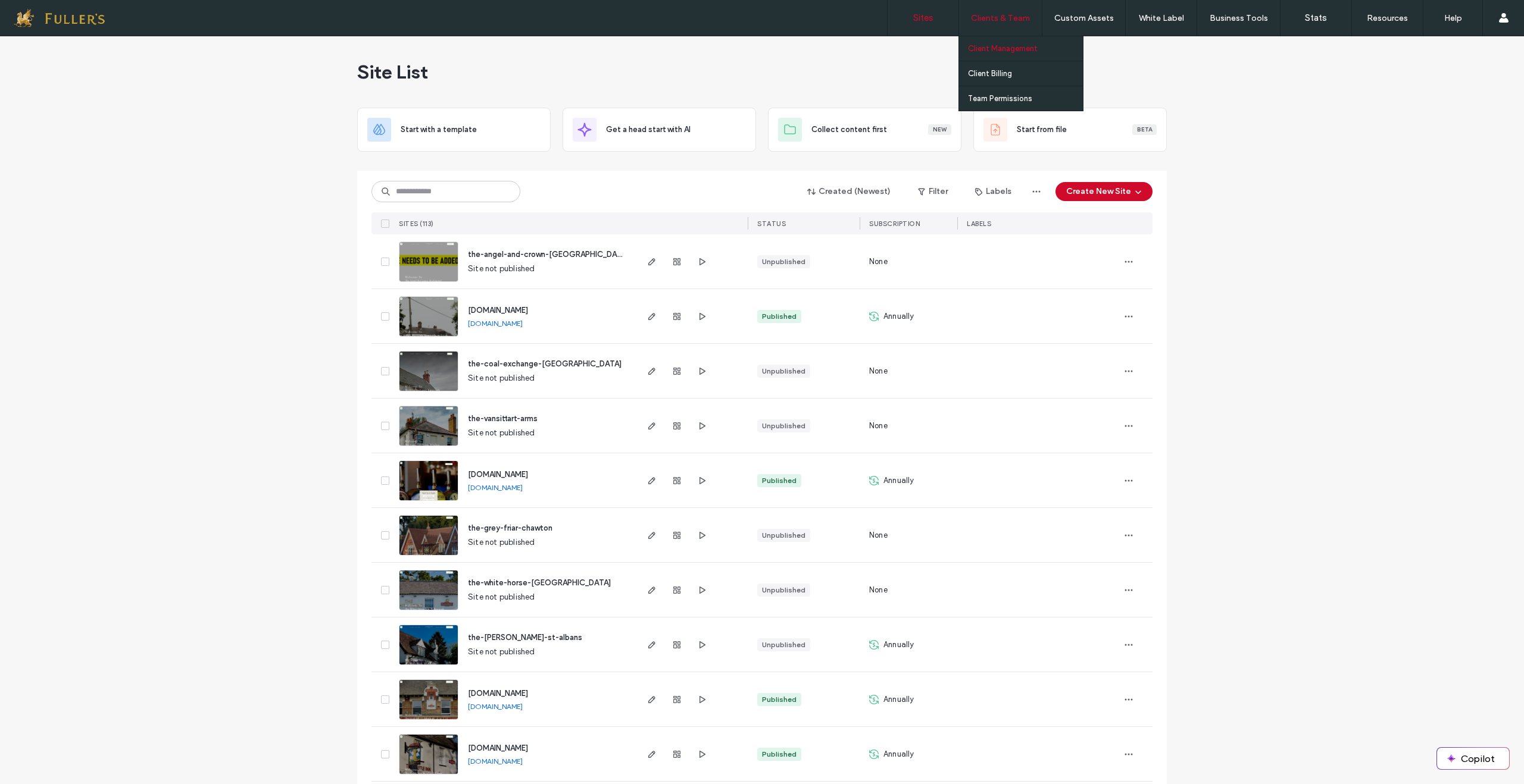
click at [1010, 56] on link "Client Management" at bounding box center [1025, 49] width 115 height 25
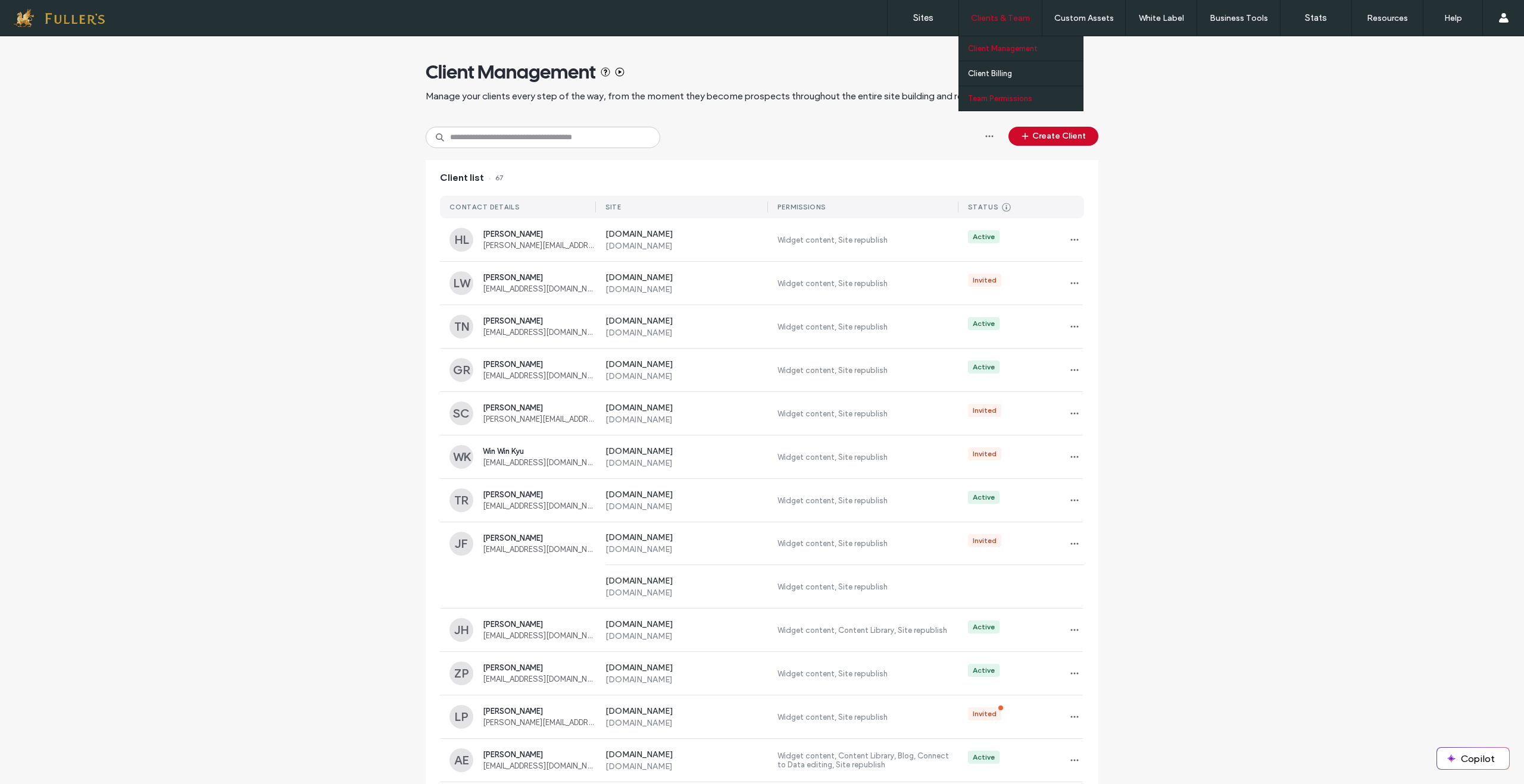
click at [1003, 103] on label "Team Permissions" at bounding box center [1000, 98] width 65 height 9
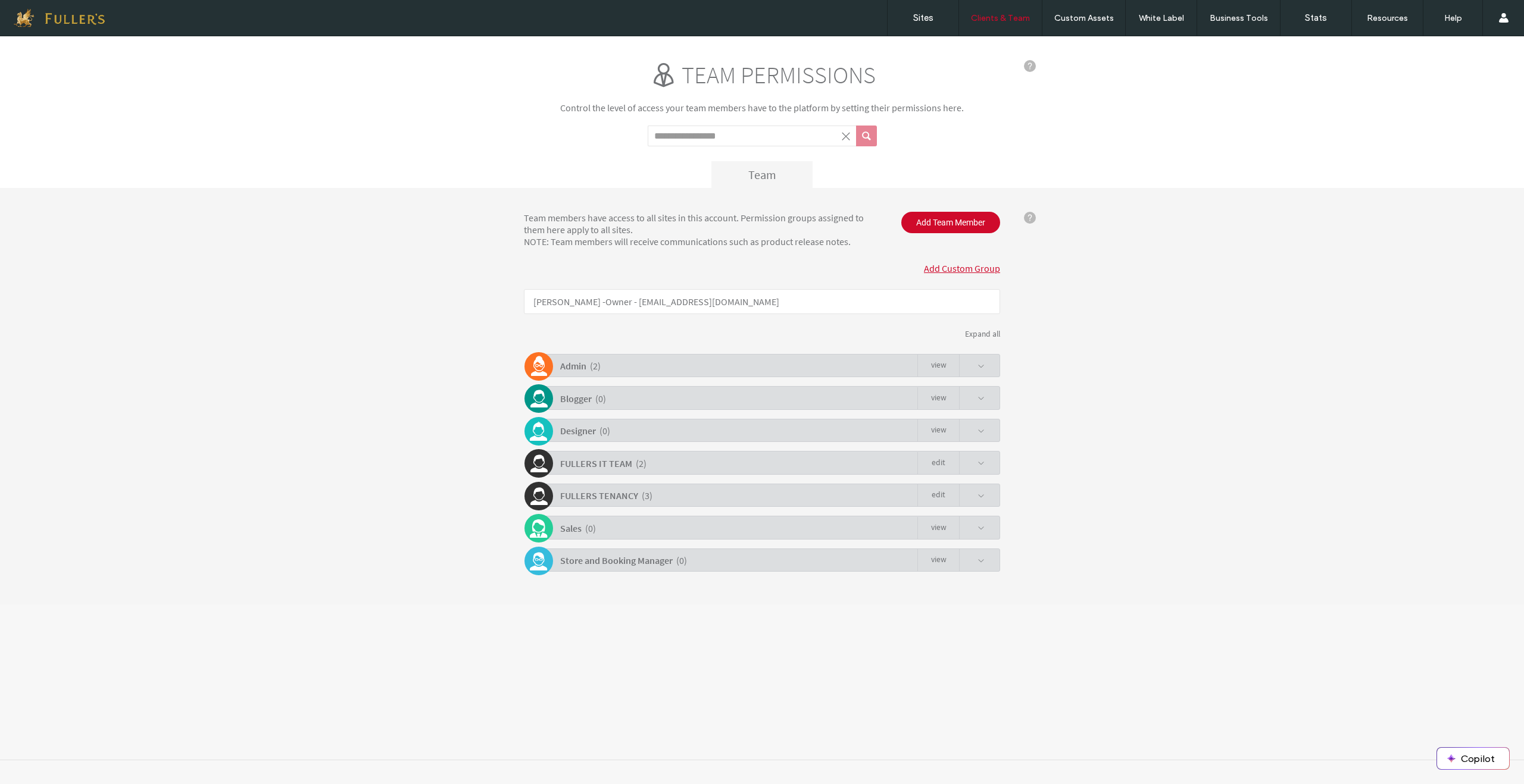
click at [614, 463] on b "FULLERS IT TEAM" at bounding box center [596, 463] width 72 height 11
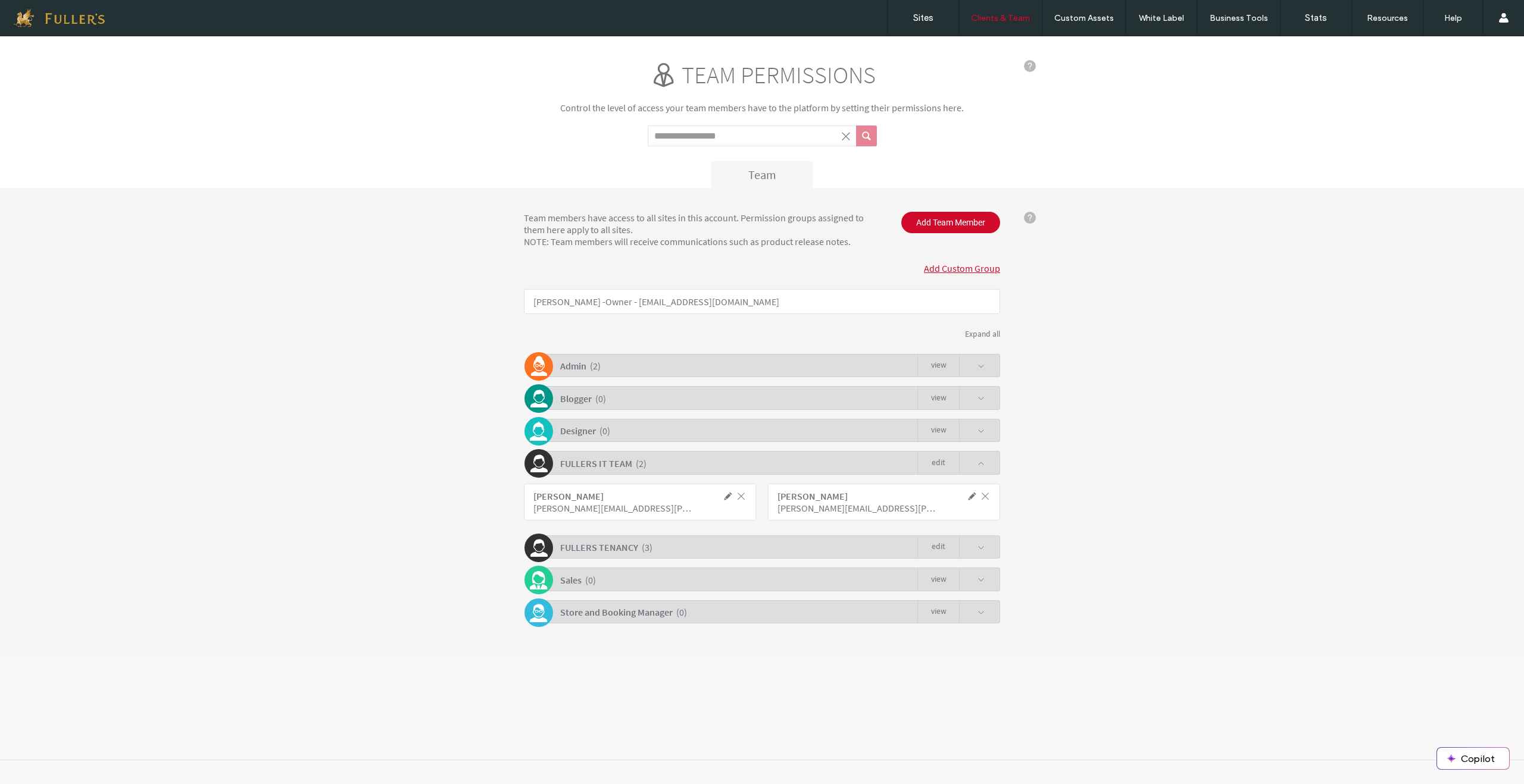
click at [640, 463] on div "( 2 )" at bounding box center [641, 464] width 11 height 21
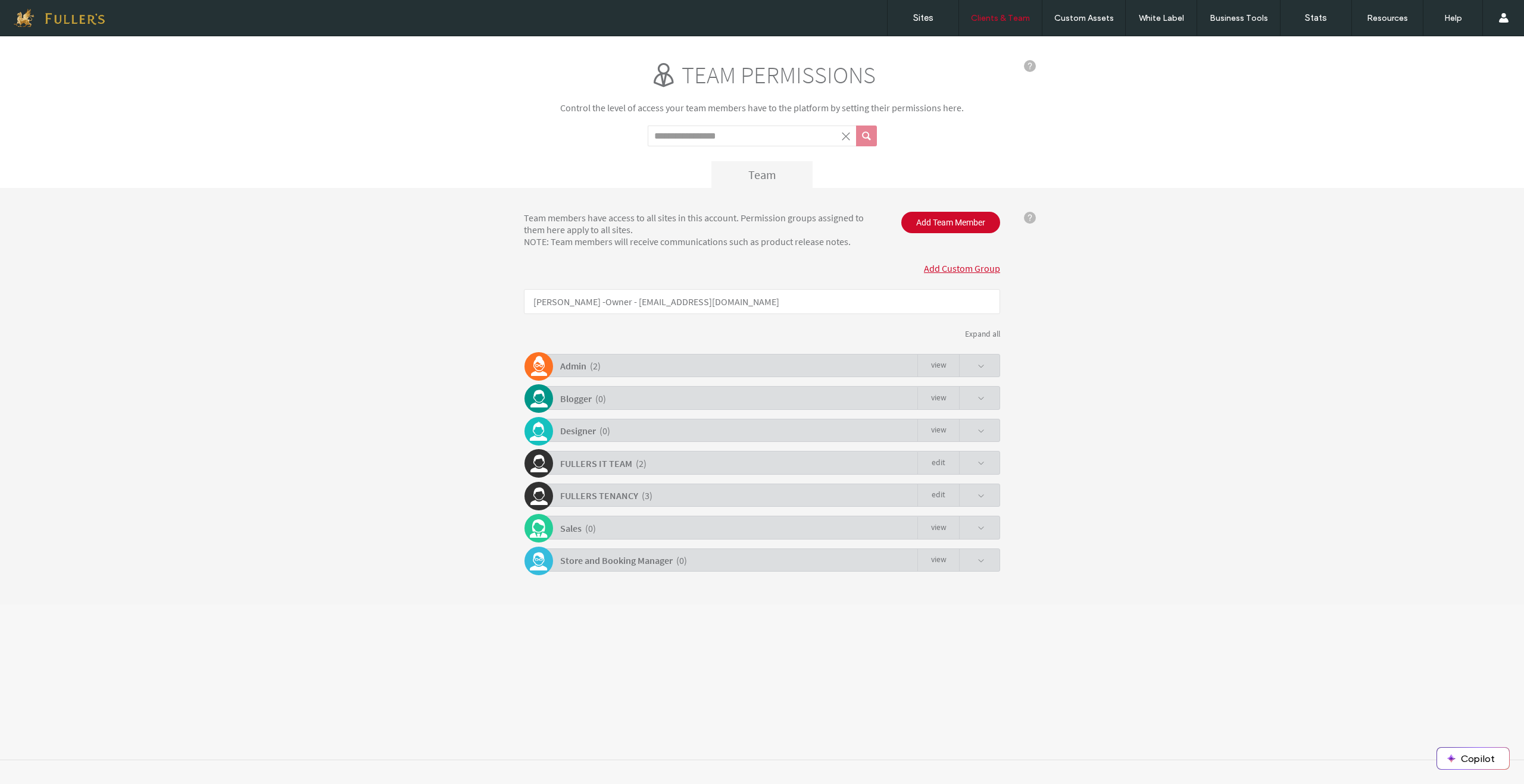
click at [941, 460] on link "Edit" at bounding box center [938, 464] width 42 height 23
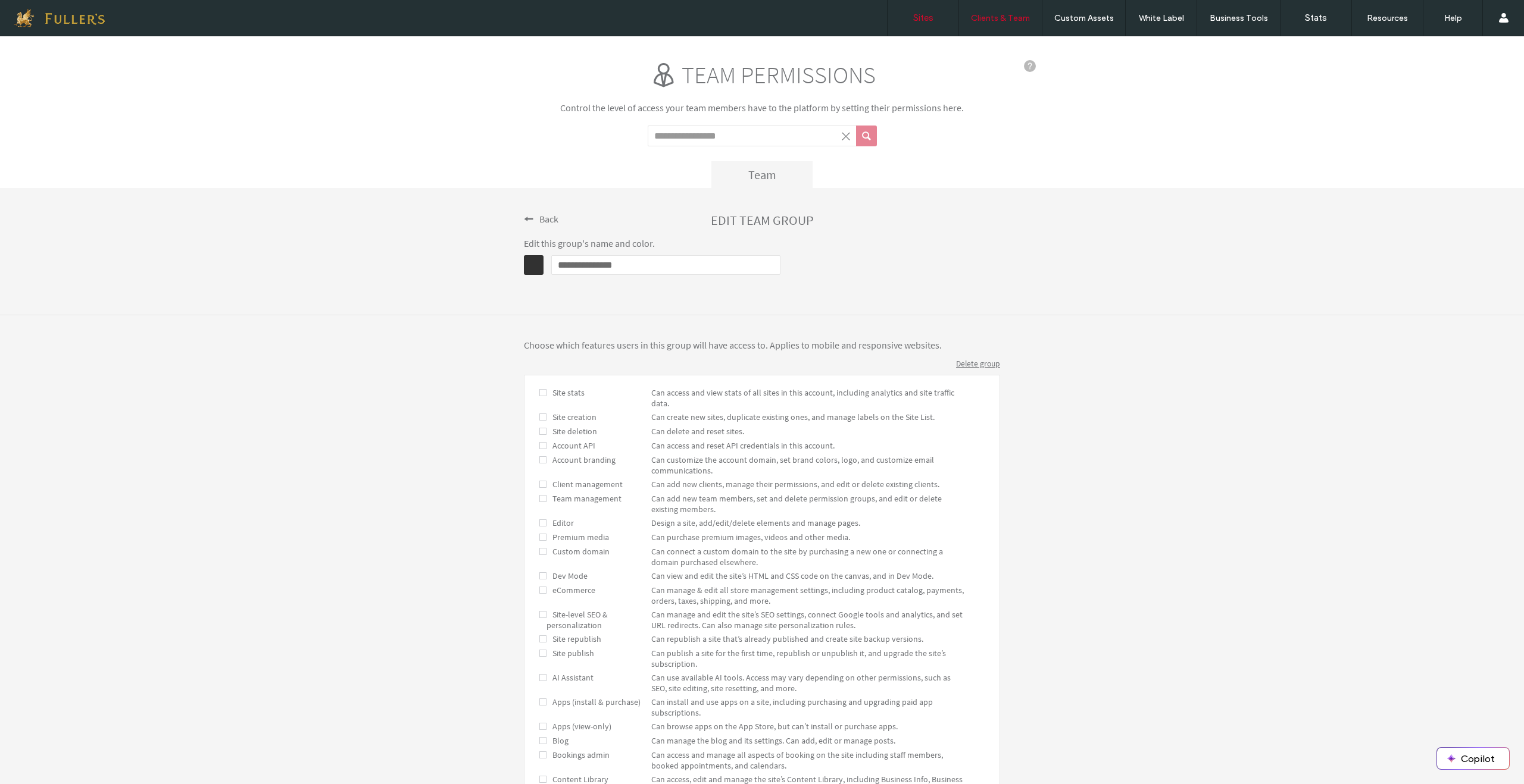
click at [922, 19] on label "Sites" at bounding box center [923, 18] width 20 height 11
